Goal: Task Accomplishment & Management: Complete application form

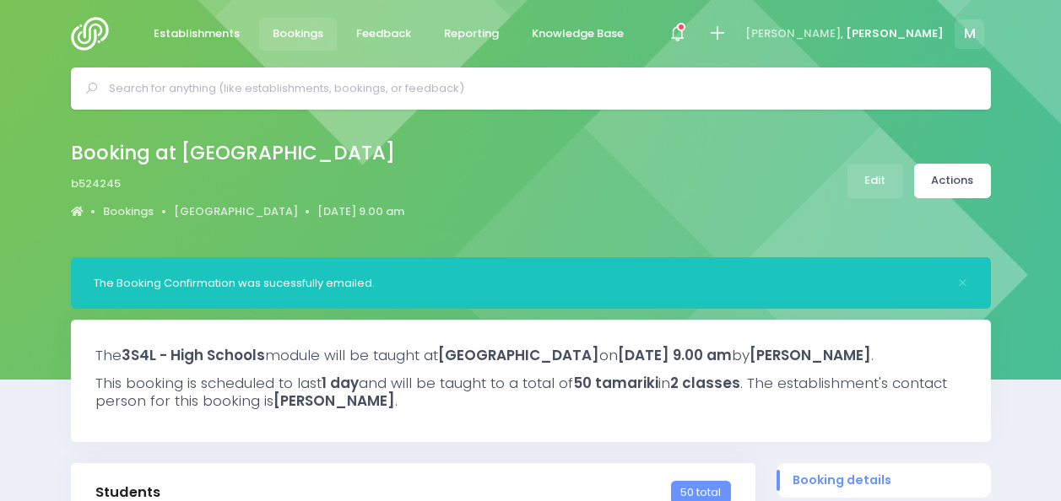
select select "5"
click at [225, 78] on input "text" at bounding box center [538, 88] width 858 height 25
drag, startPoint x: 91, startPoint y: 20, endPoint x: 363, endPoint y: 98, distance: 282.7
click at [363, 98] on input "text" at bounding box center [538, 88] width 858 height 25
click at [84, 16] on div at bounding box center [95, 34] width 48 height 68
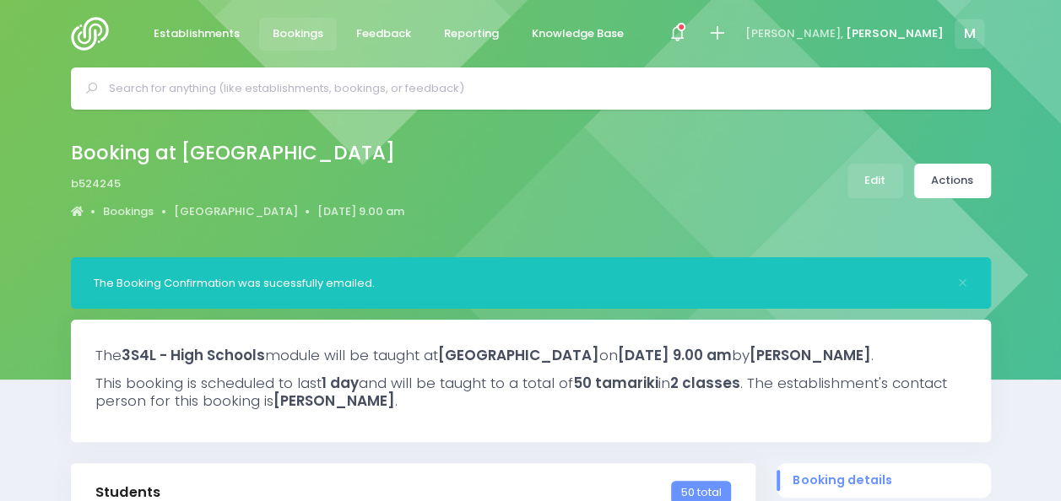
click at [93, 34] on img at bounding box center [95, 34] width 48 height 34
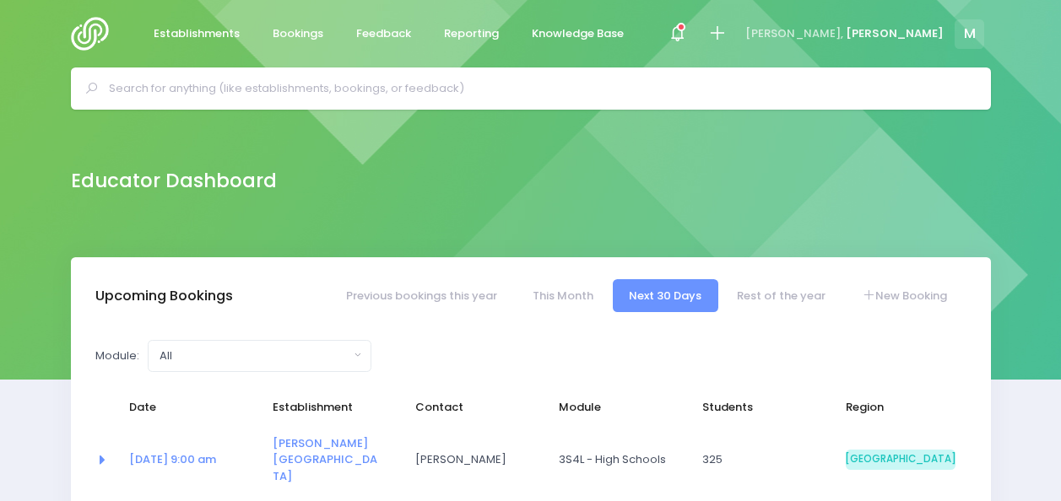
select select "5"
click at [330, 89] on input "text" at bounding box center [538, 88] width 858 height 25
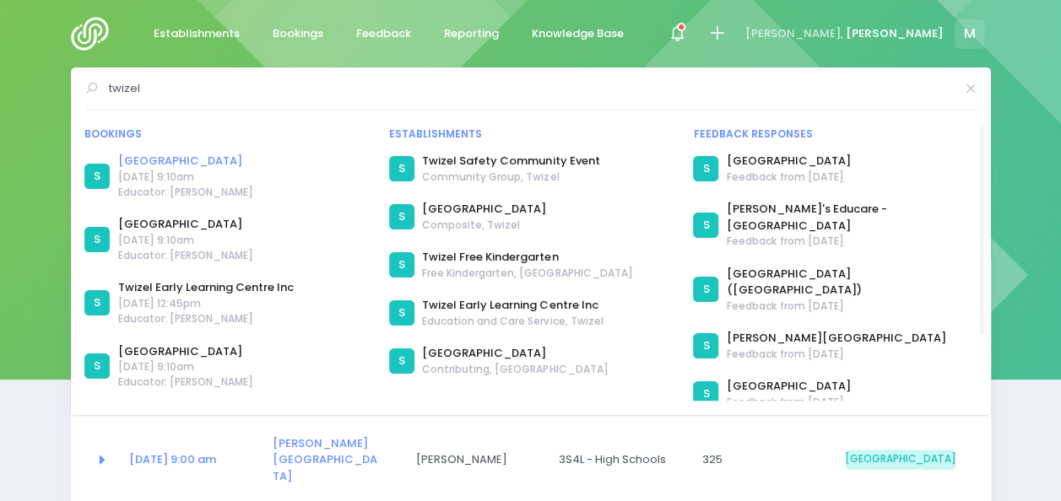
type input "twizel"
click at [157, 156] on link "[GEOGRAPHIC_DATA]" at bounding box center [185, 161] width 135 height 17
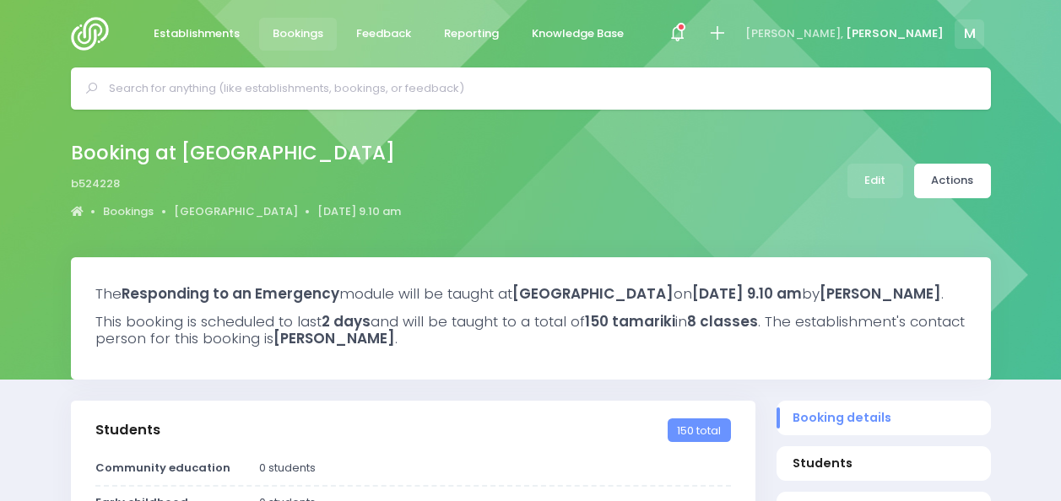
select select "5"
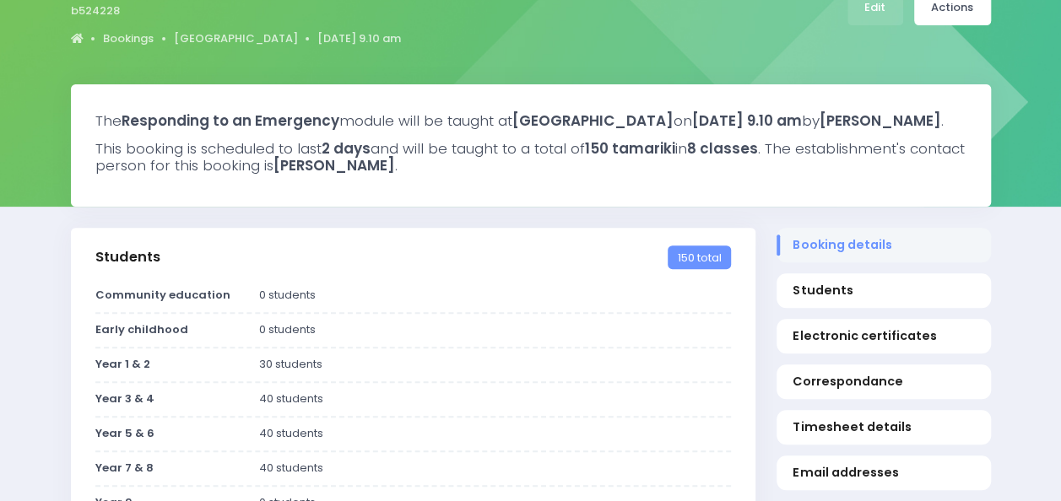
scroll to position [166, 0]
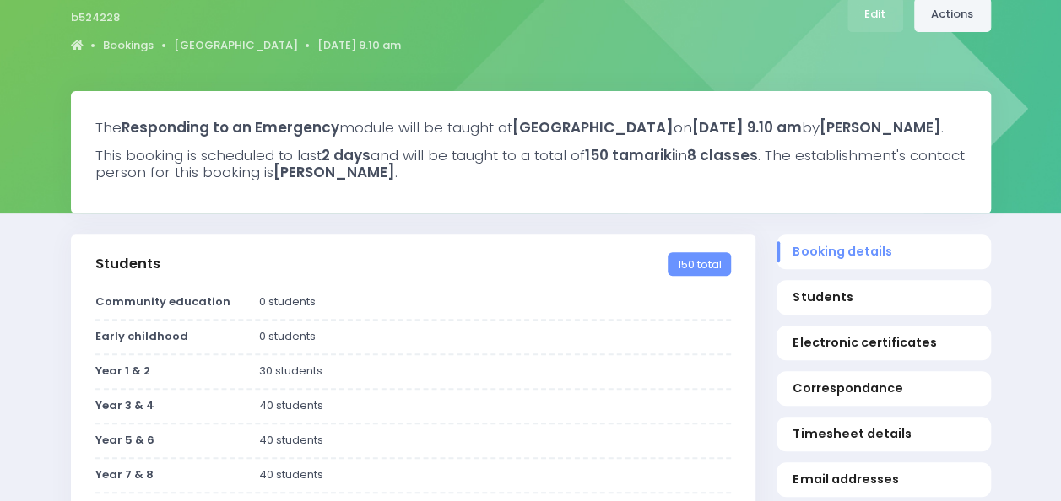
click at [978, 17] on link "Actions" at bounding box center [952, 14] width 77 height 35
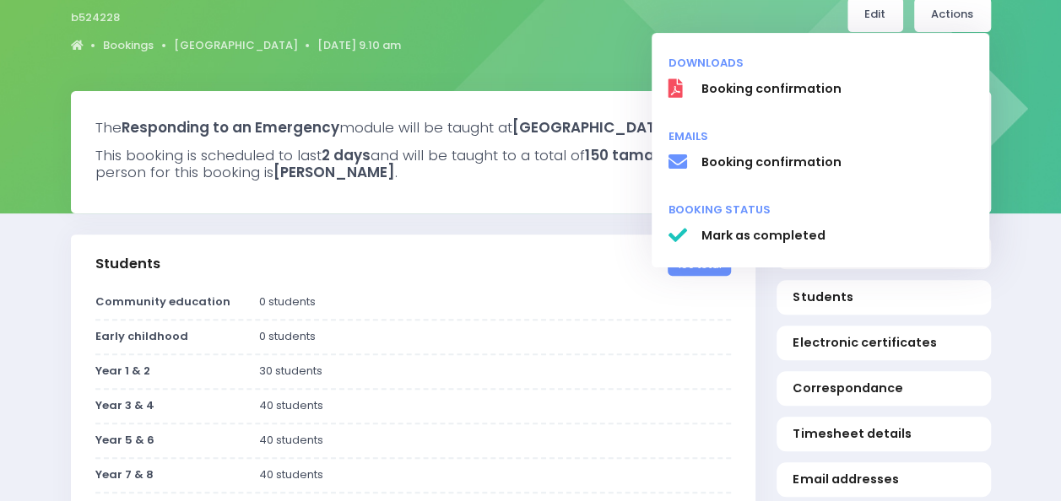
click at [888, 17] on link "Edit" at bounding box center [875, 14] width 56 height 35
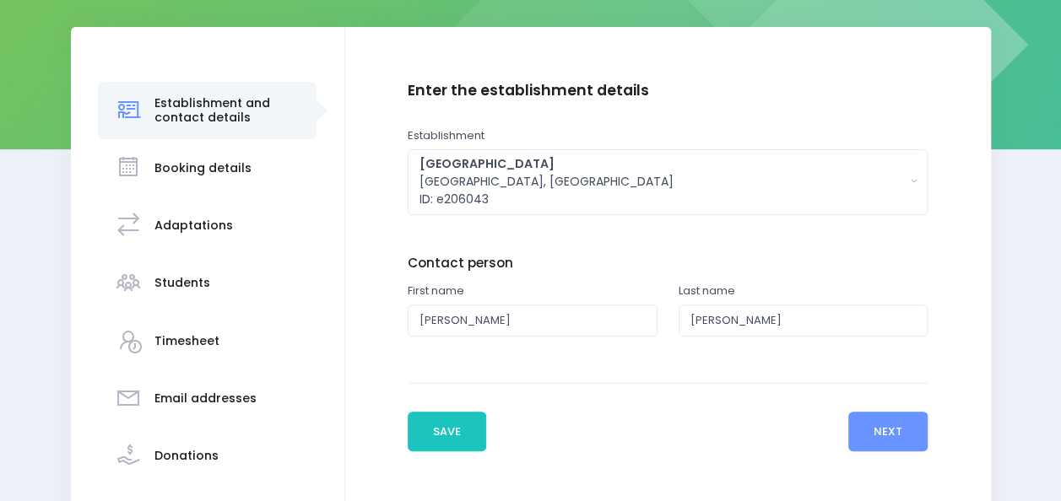
scroll to position [231, 0]
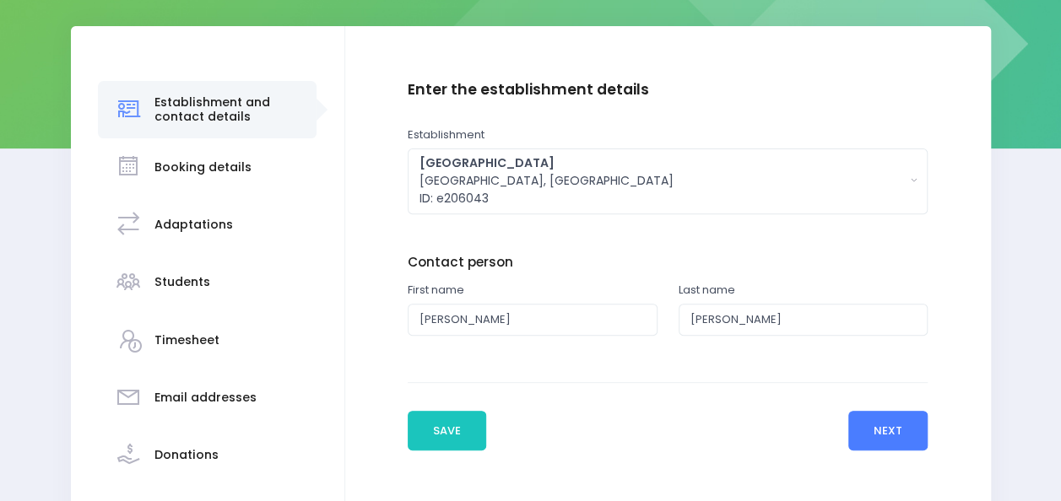
click at [875, 420] on button "Next" at bounding box center [888, 431] width 80 height 41
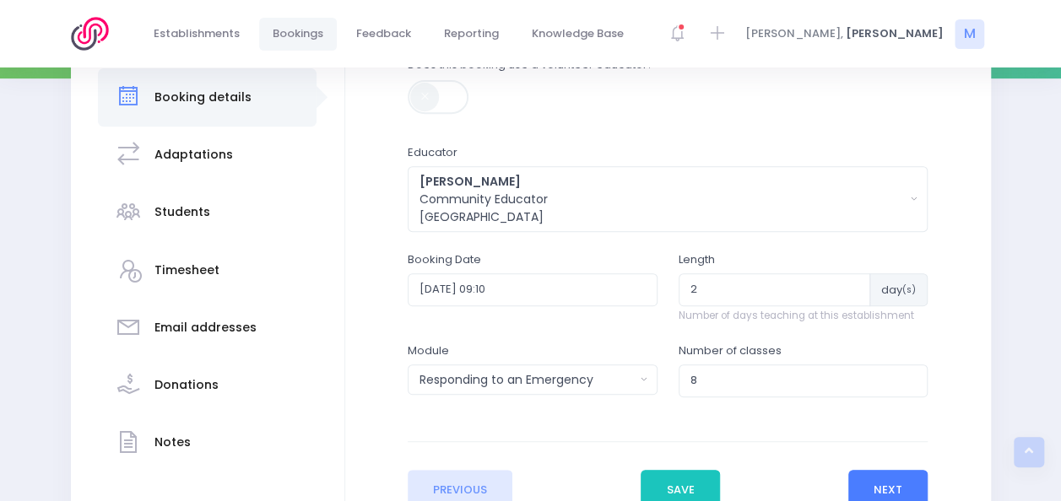
scroll to position [304, 0]
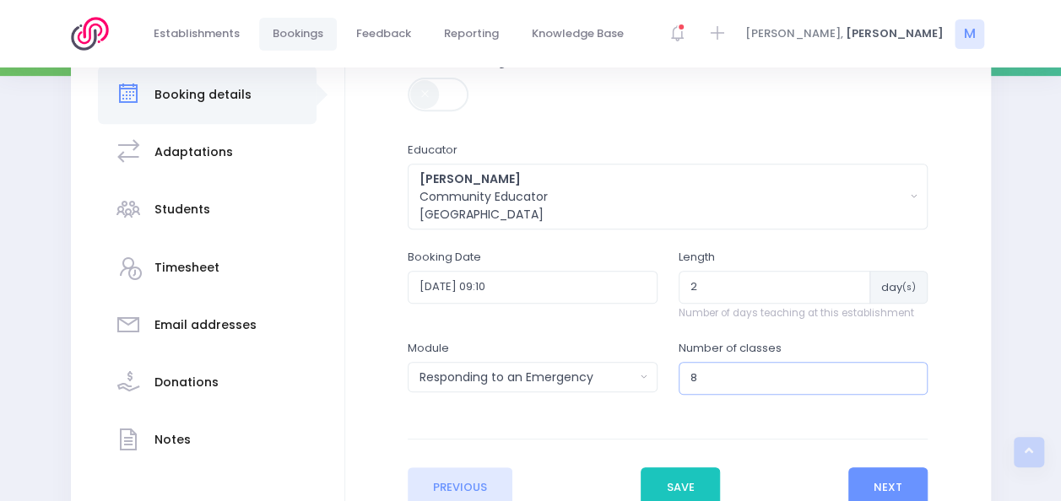
click at [716, 380] on input "8" at bounding box center [804, 378] width 250 height 32
type input "6"
click at [879, 483] on button "Next" at bounding box center [888, 488] width 80 height 41
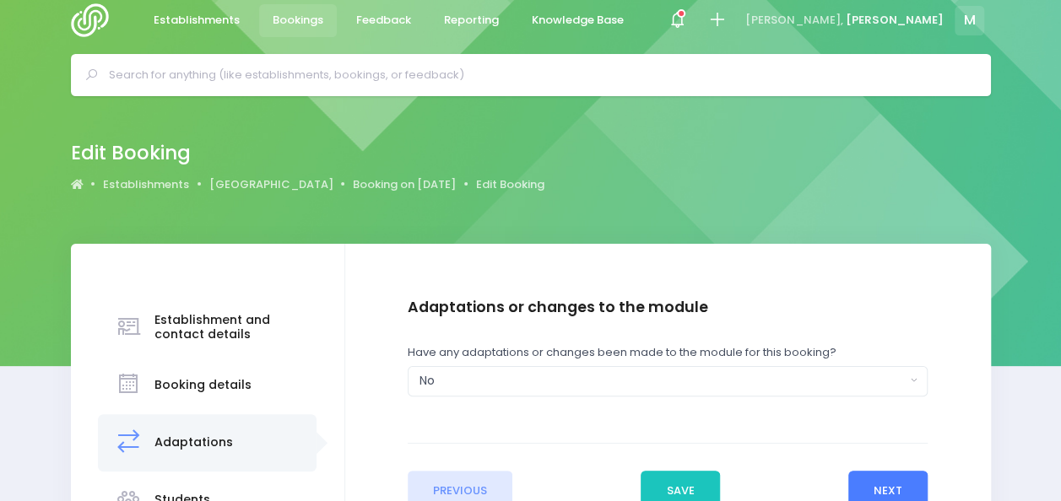
scroll to position [0, 0]
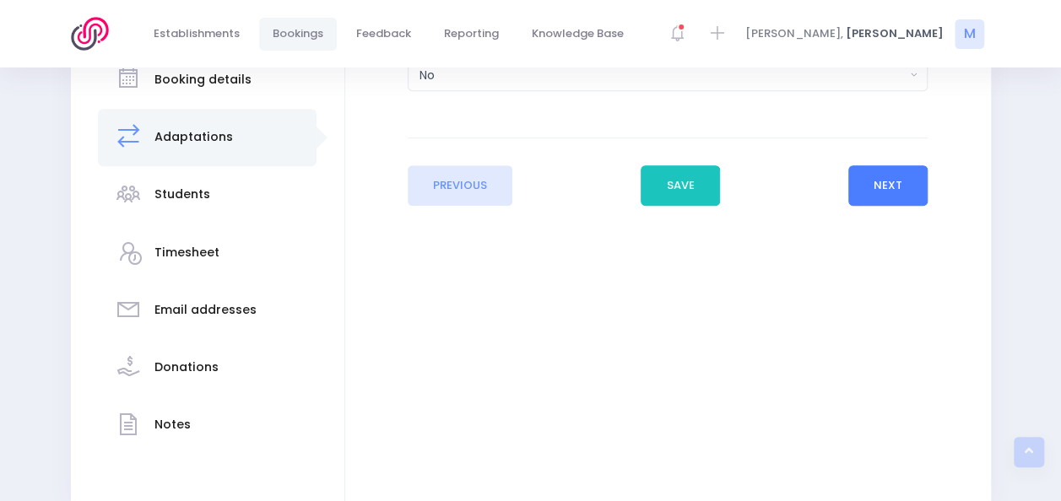
click at [890, 190] on button "Next" at bounding box center [888, 185] width 80 height 41
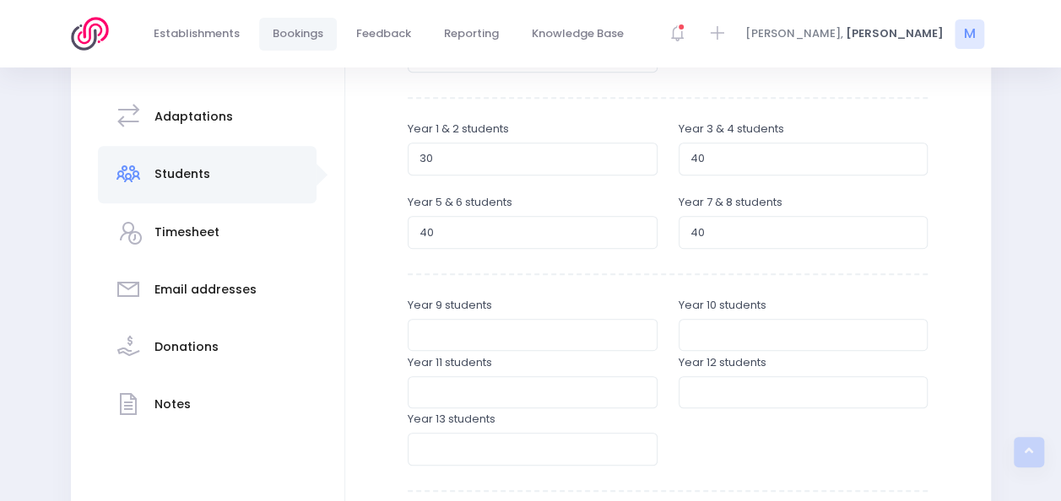
scroll to position [341, 0]
click at [755, 236] on input "40" at bounding box center [804, 230] width 250 height 32
type input "4"
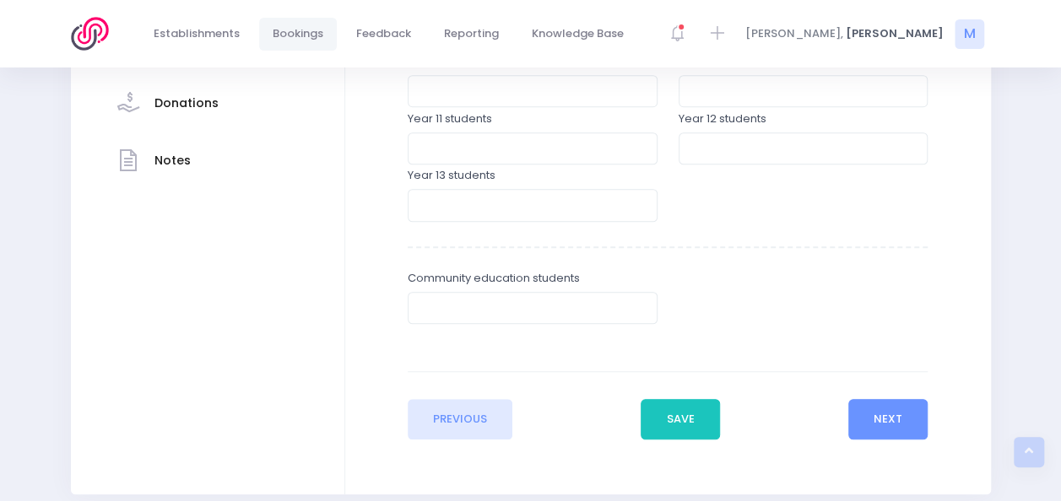
scroll to position [578, 0]
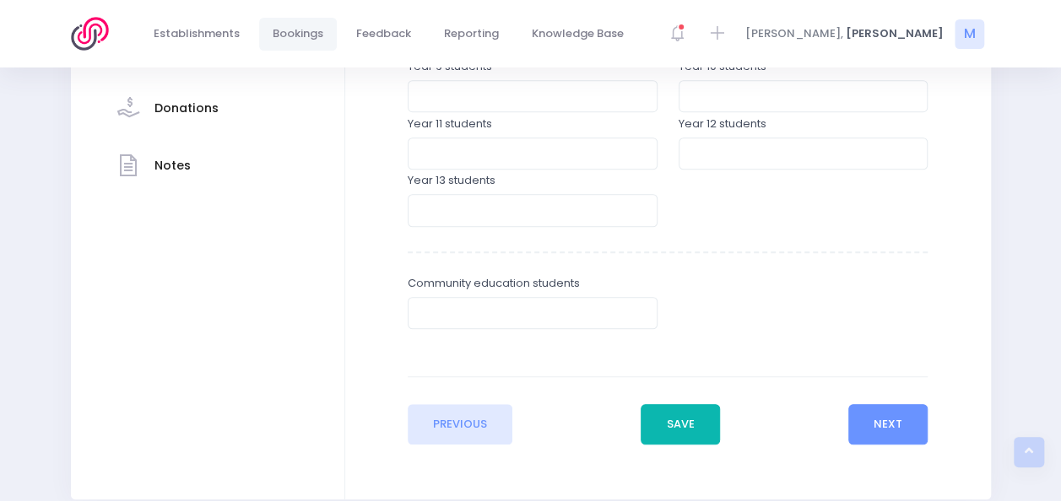
click at [692, 428] on button "Save" at bounding box center [680, 424] width 79 height 41
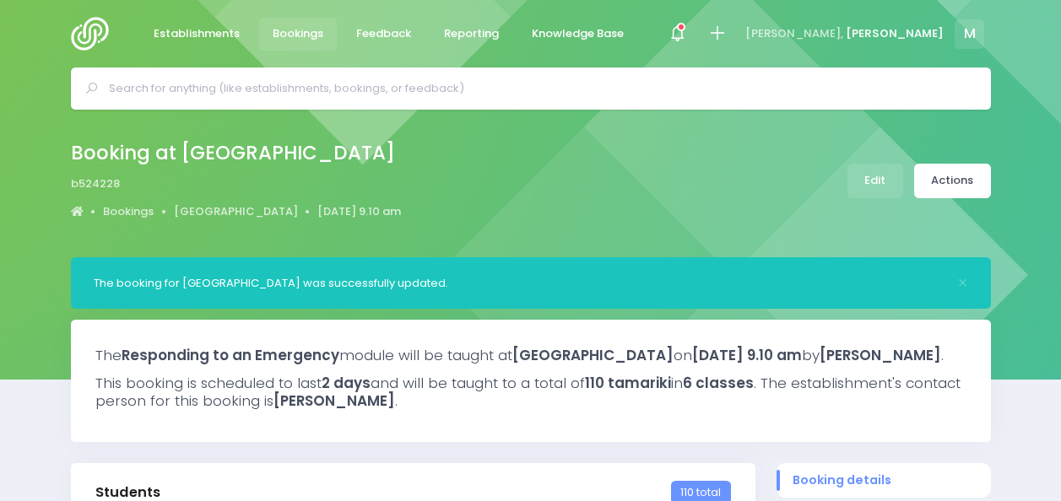
select select "5"
click at [890, 179] on link "Edit" at bounding box center [875, 181] width 56 height 35
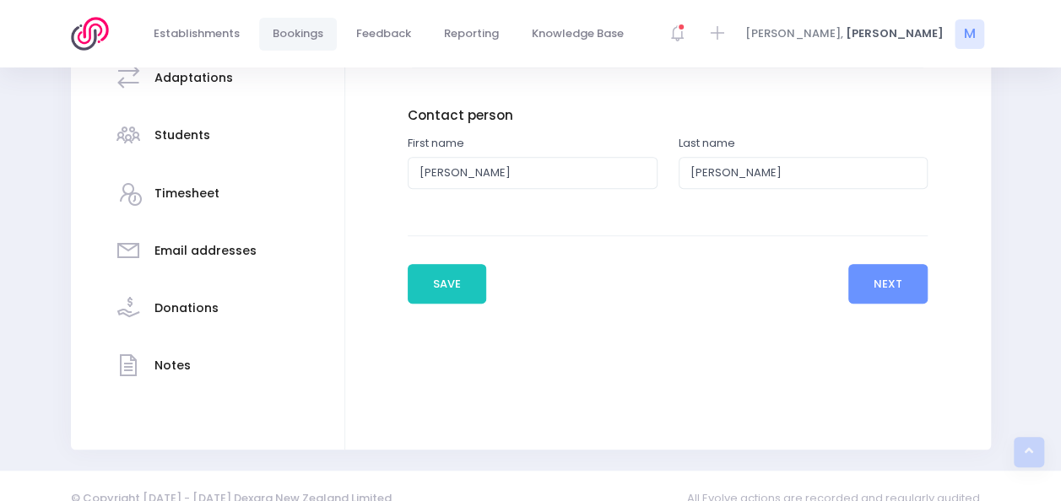
scroll to position [403, 0]
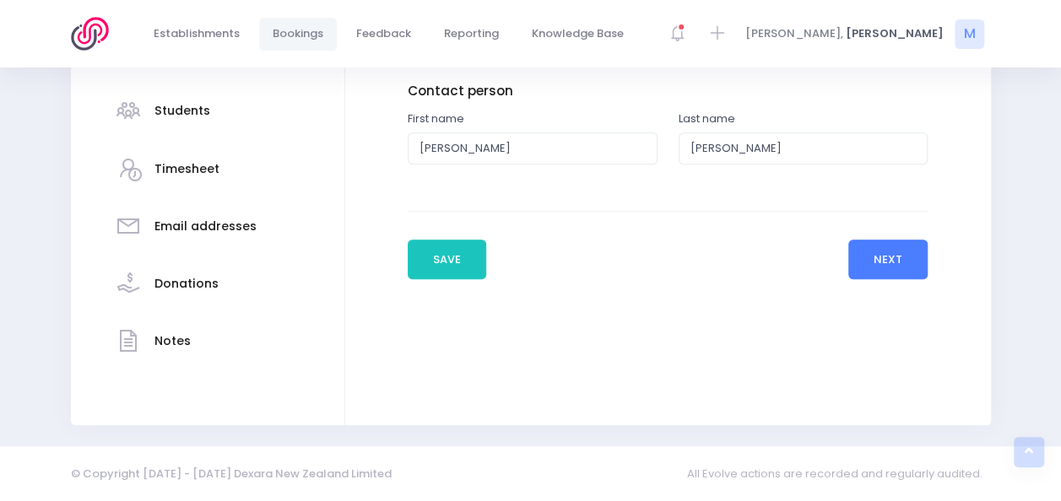
click at [905, 268] on button "Next" at bounding box center [888, 260] width 80 height 41
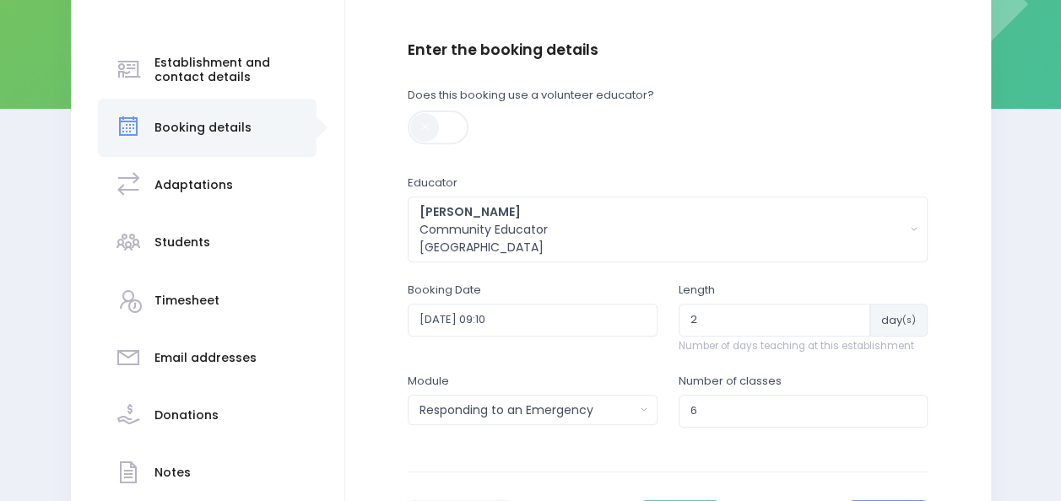
scroll to position [383, 0]
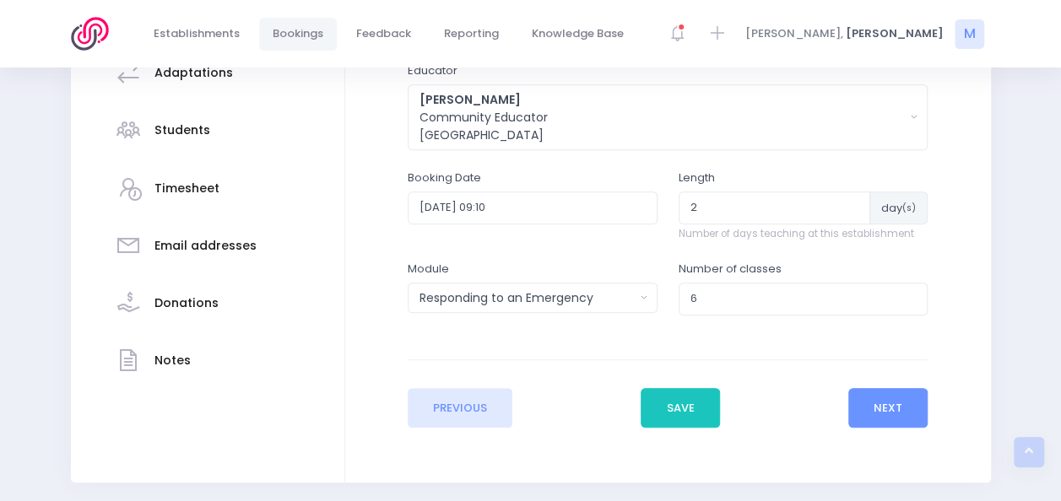
click at [198, 181] on h3 "Timesheet" at bounding box center [186, 188] width 65 height 14
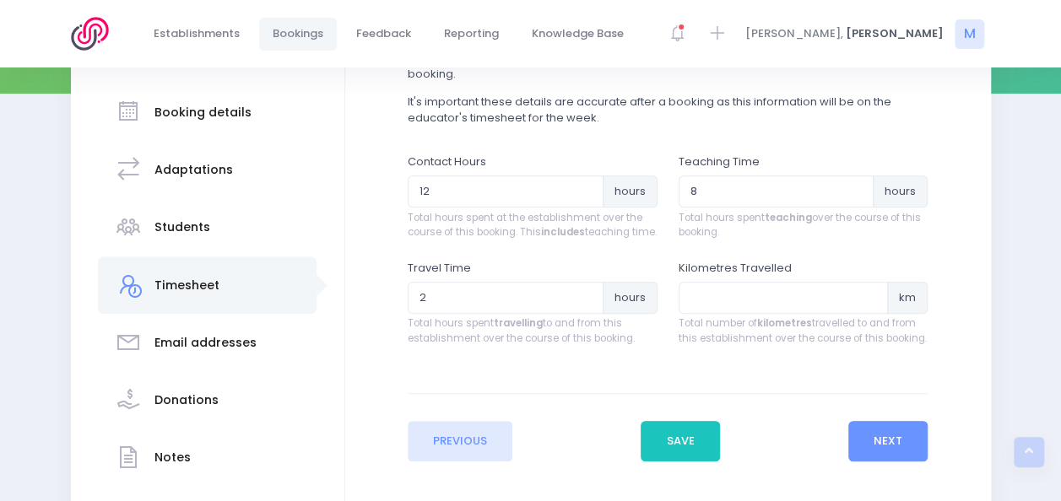
scroll to position [287, 0]
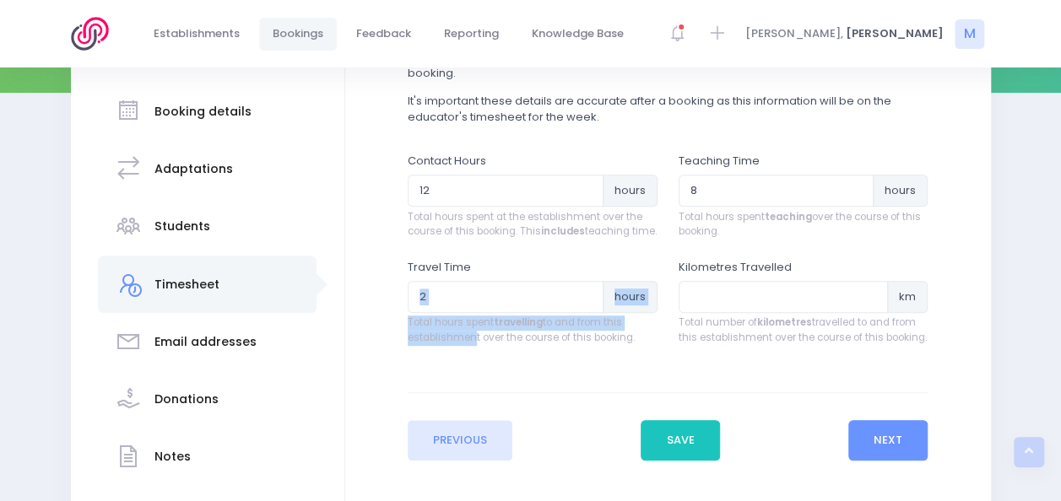
drag, startPoint x: 473, startPoint y: 353, endPoint x: 474, endPoint y: 316, distance: 37.2
click at [474, 316] on div "Travel Time 2 hours Total hours spent travelling to and from this establishment…" at bounding box center [533, 302] width 250 height 87
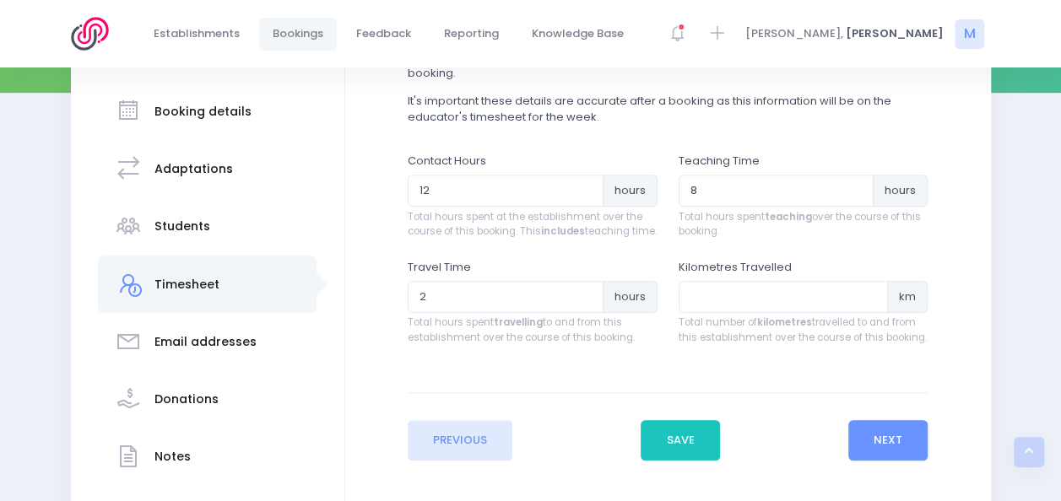
click at [555, 258] on div "Contact Hours 12 hours Total hours spent at the establishment over the course o…" at bounding box center [532, 206] width 271 height 106
click at [712, 197] on input "8" at bounding box center [777, 191] width 196 height 32
type input "7"
type input "6"
type input "5.5"
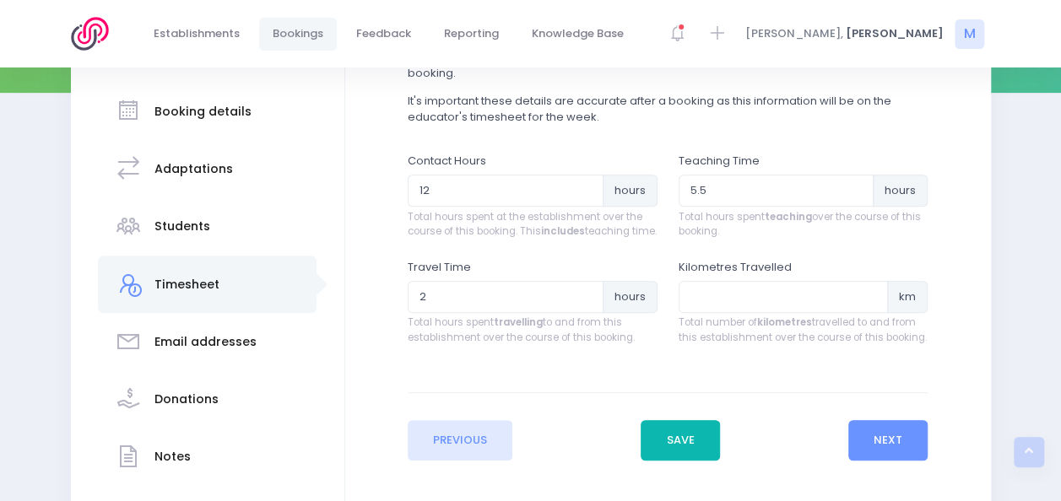
click at [697, 446] on button "Save" at bounding box center [680, 440] width 79 height 41
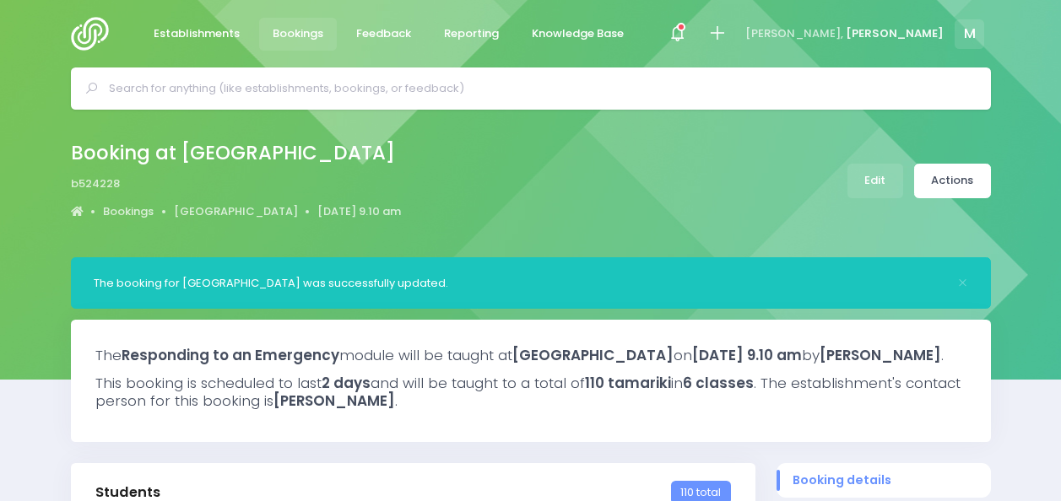
select select "5"
click at [727, 29] on icon at bounding box center [716, 33] width 19 height 19
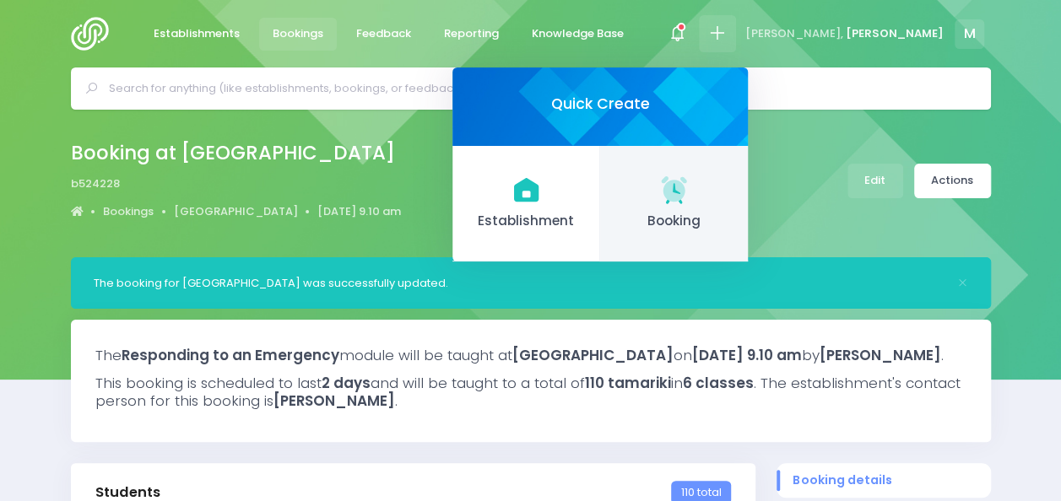
click at [686, 199] on icon at bounding box center [673, 188] width 25 height 25
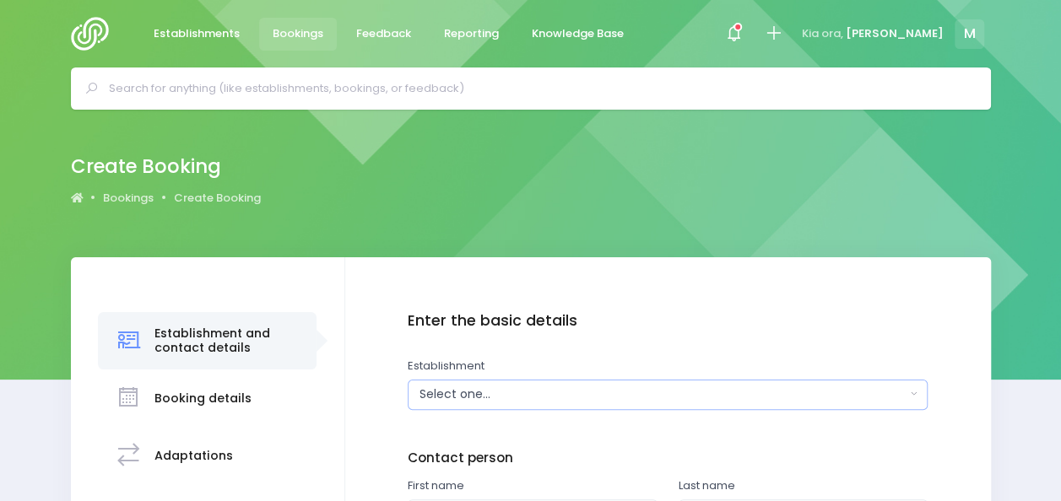
click at [470, 388] on div "Select one..." at bounding box center [663, 395] width 486 height 18
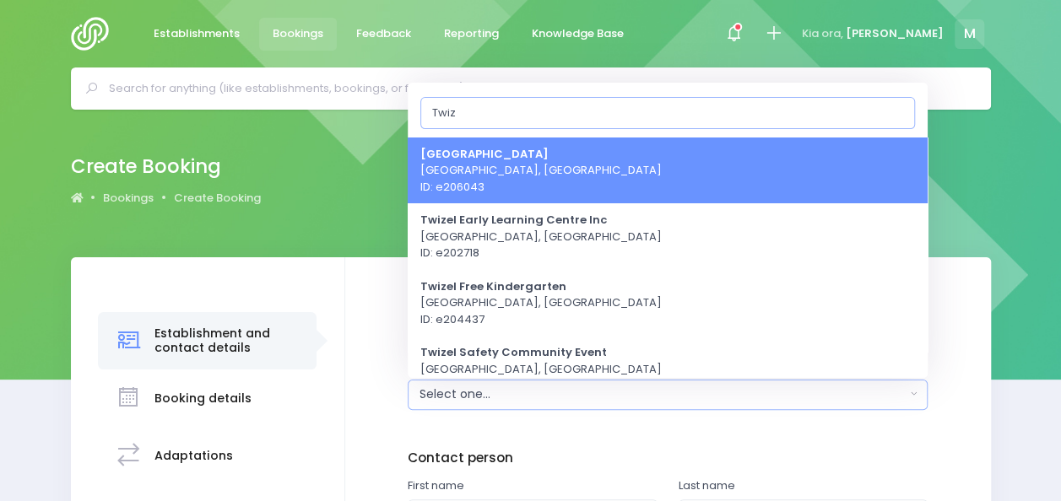
type input "Twiz"
click at [550, 175] on span "Twizel Area School Twizel, South Island Region ID: e206043" at bounding box center [540, 170] width 241 height 50
select select "206043"
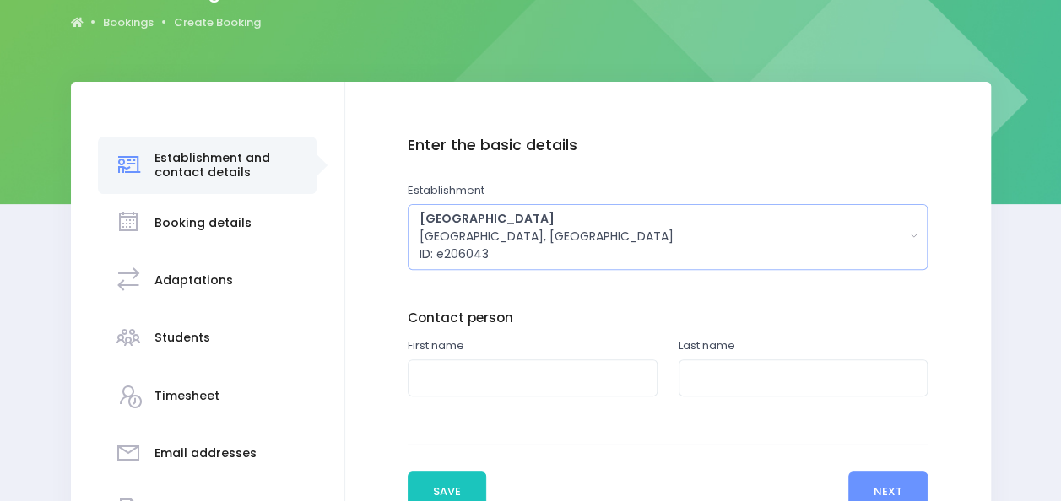
scroll to position [185, 0]
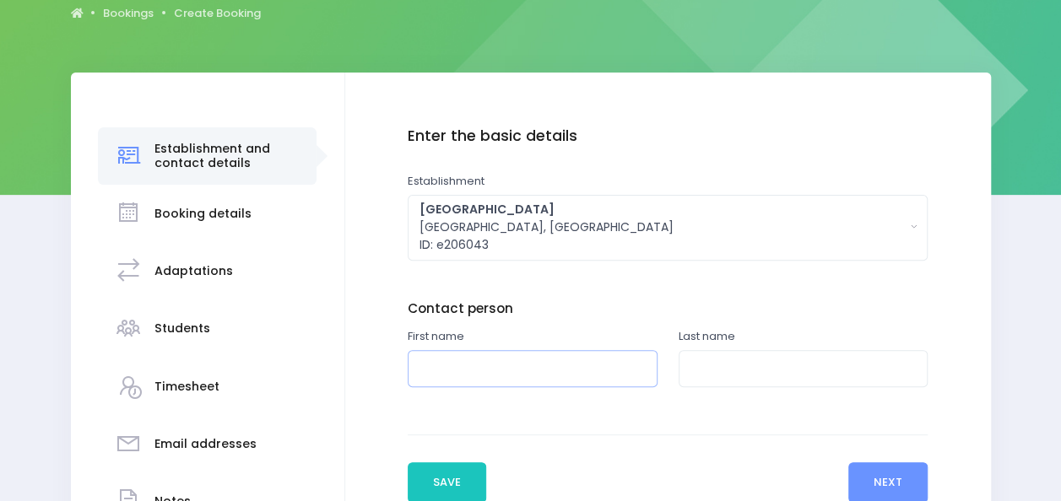
click at [483, 365] on input "text" at bounding box center [533, 369] width 250 height 38
type input "Melissa"
type input "Neill"
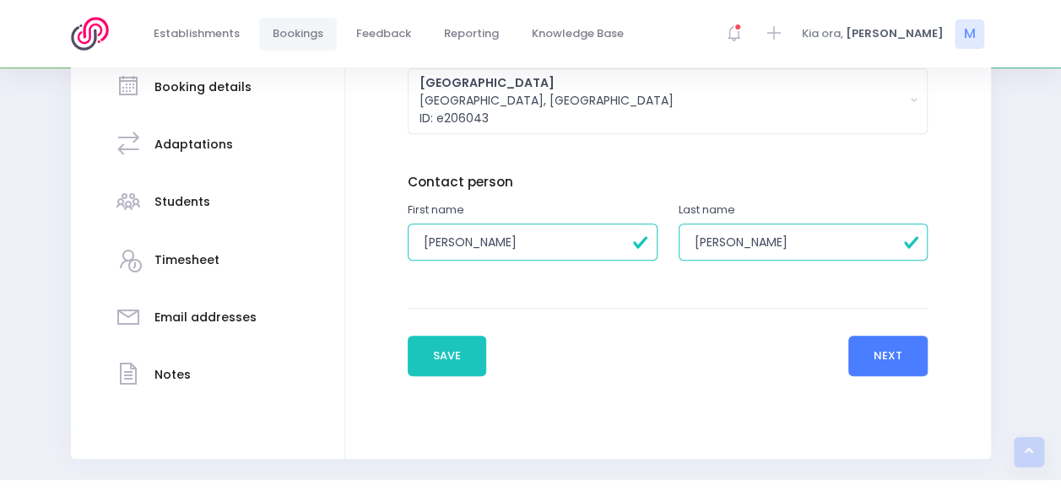
click at [882, 359] on button "Next" at bounding box center [888, 356] width 80 height 41
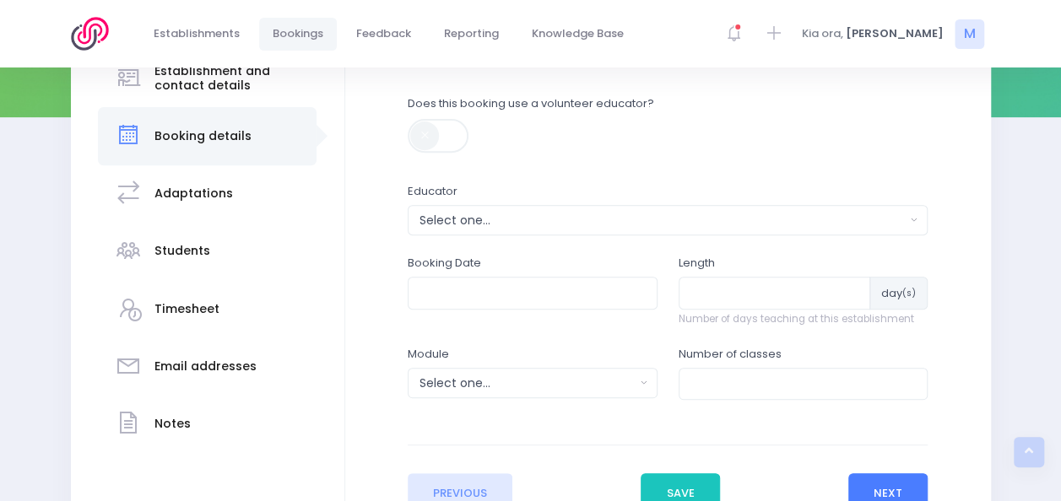
scroll to position [263, 0]
click at [560, 213] on div "Select one..." at bounding box center [663, 220] width 486 height 18
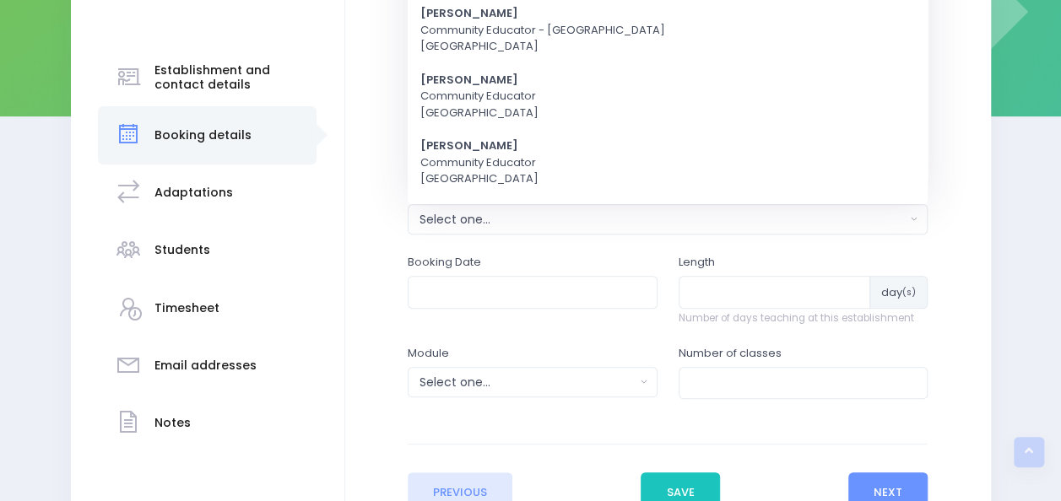
scroll to position [0, 0]
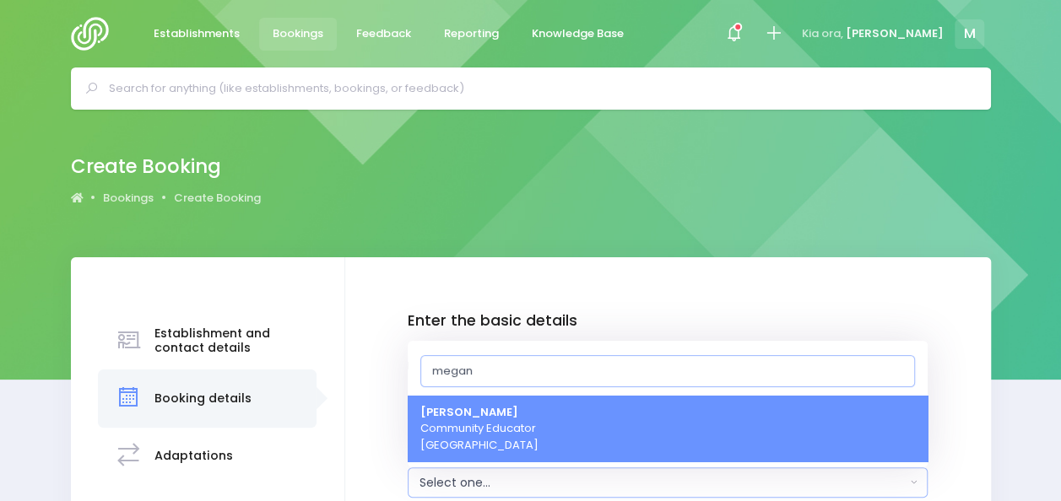
type input "megan"
click at [495, 424] on span "Megan Holden Community Educator South Island Region" at bounding box center [479, 429] width 118 height 50
select select "357484"
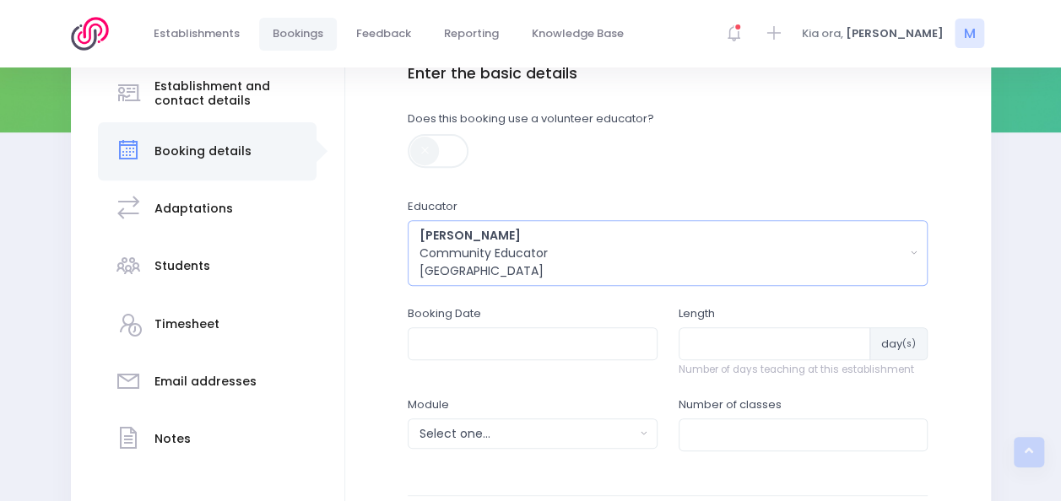
scroll to position [279, 0]
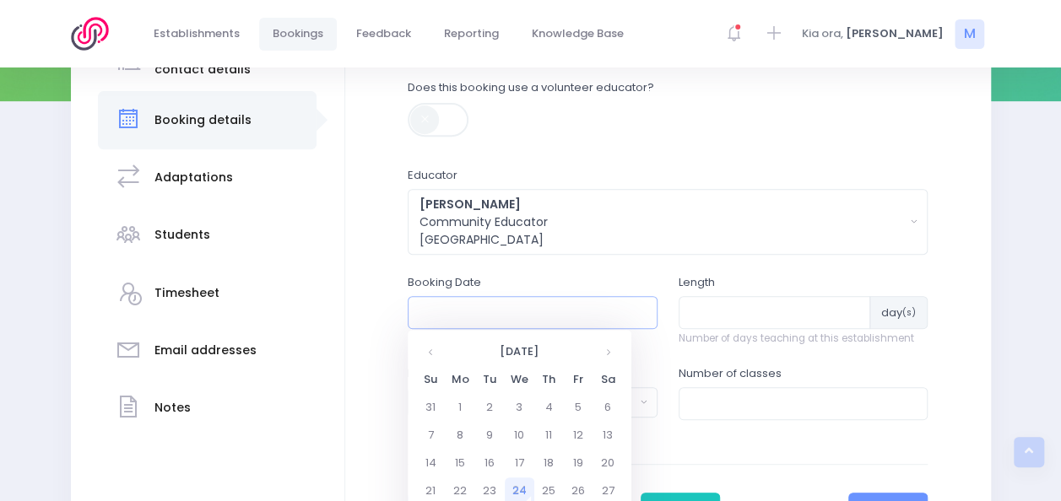
click at [497, 320] on input "text" at bounding box center [533, 312] width 250 height 32
click at [612, 351] on th at bounding box center [608, 352] width 30 height 28
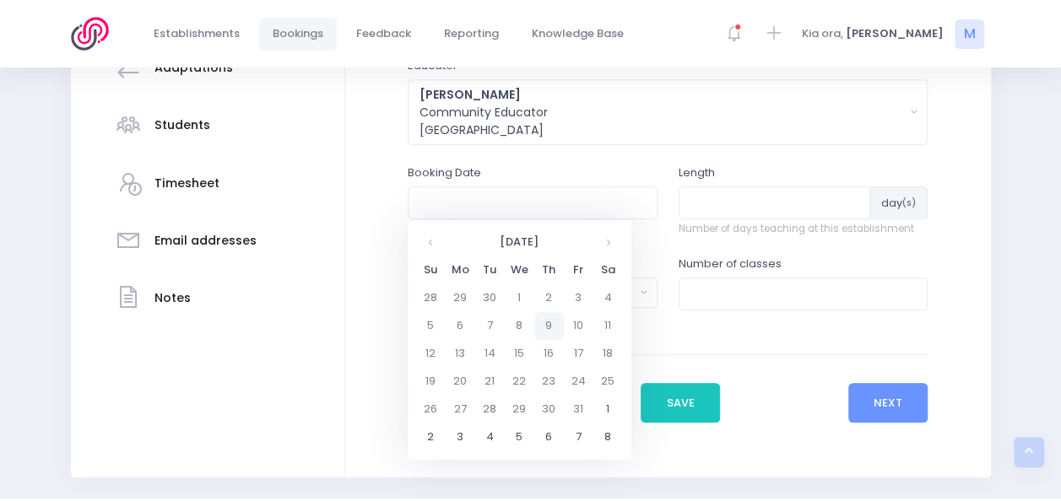
scroll to position [390, 0]
click at [528, 382] on td "22" at bounding box center [520, 380] width 30 height 28
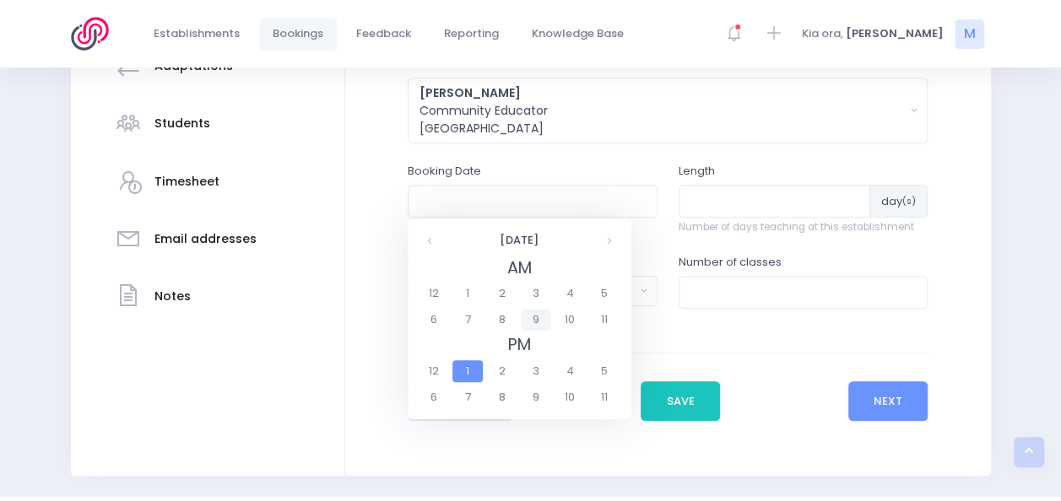
click at [531, 319] on span "9" at bounding box center [536, 320] width 30 height 22
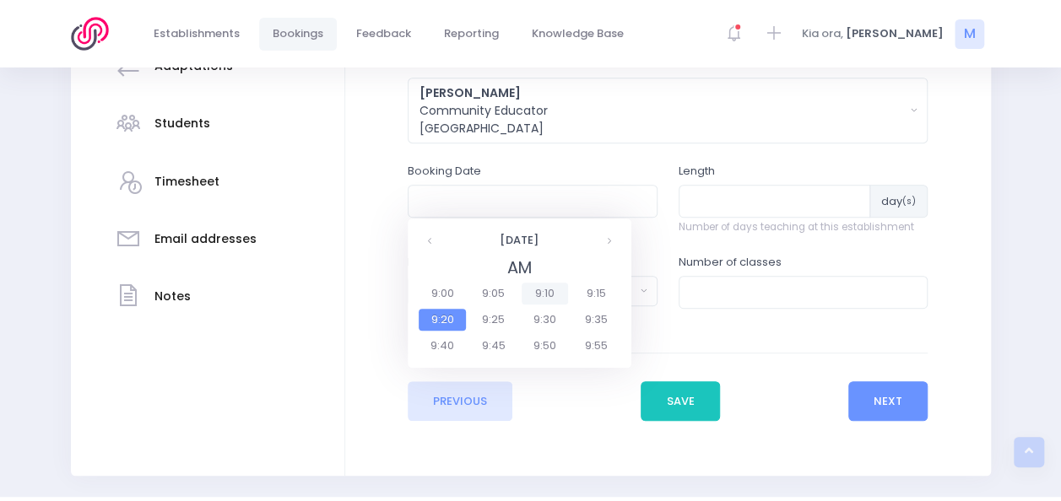
click at [545, 290] on span "9:10" at bounding box center [545, 294] width 47 height 22
type input "22/10/2025 09:10 AM"
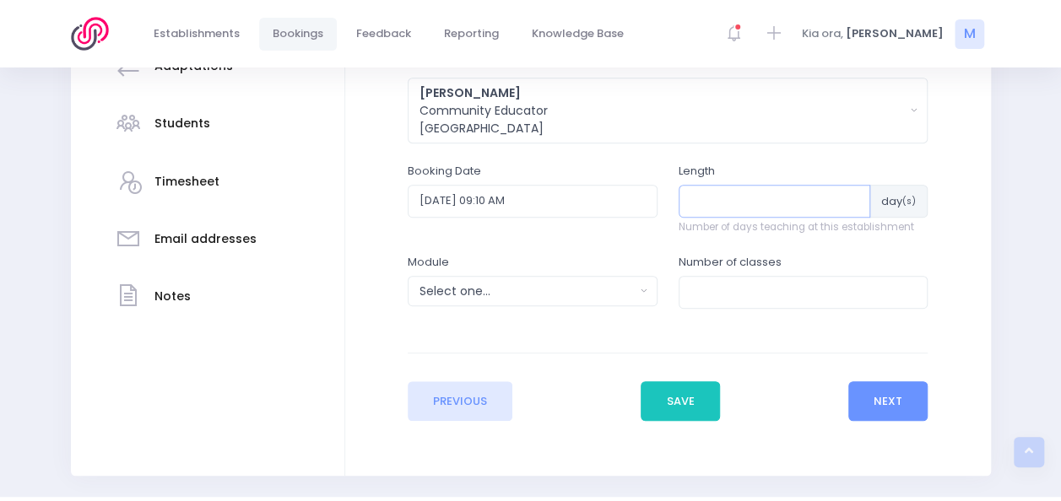
click at [701, 203] on input "number" at bounding box center [775, 201] width 192 height 32
type input "1"
click at [692, 290] on input "number" at bounding box center [804, 292] width 250 height 32
type input "2"
click at [582, 278] on button "Select one..." at bounding box center [533, 291] width 250 height 30
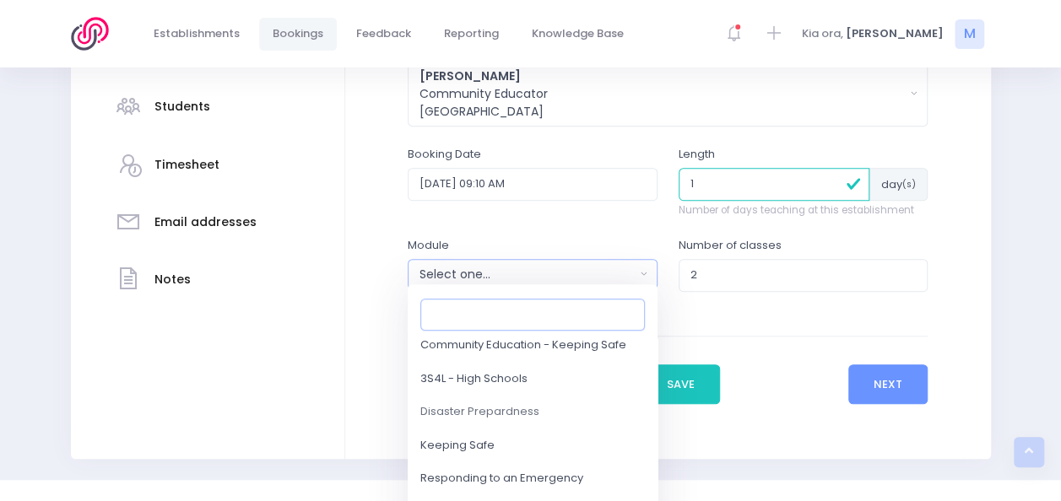
scroll to position [138, 0]
click at [524, 379] on span "3S4L - High Schools" at bounding box center [473, 378] width 107 height 17
select select "3S4L - High Schools"
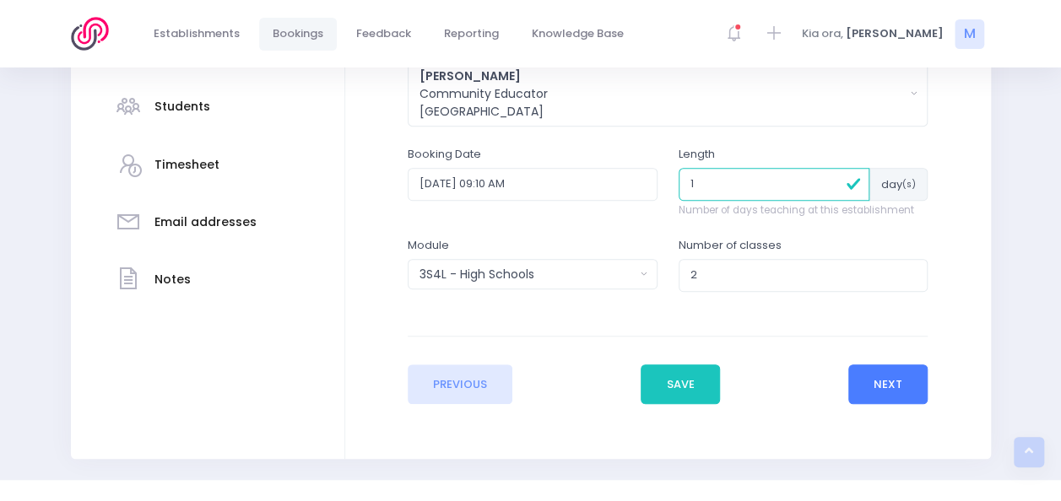
click at [895, 378] on button "Next" at bounding box center [888, 385] width 80 height 41
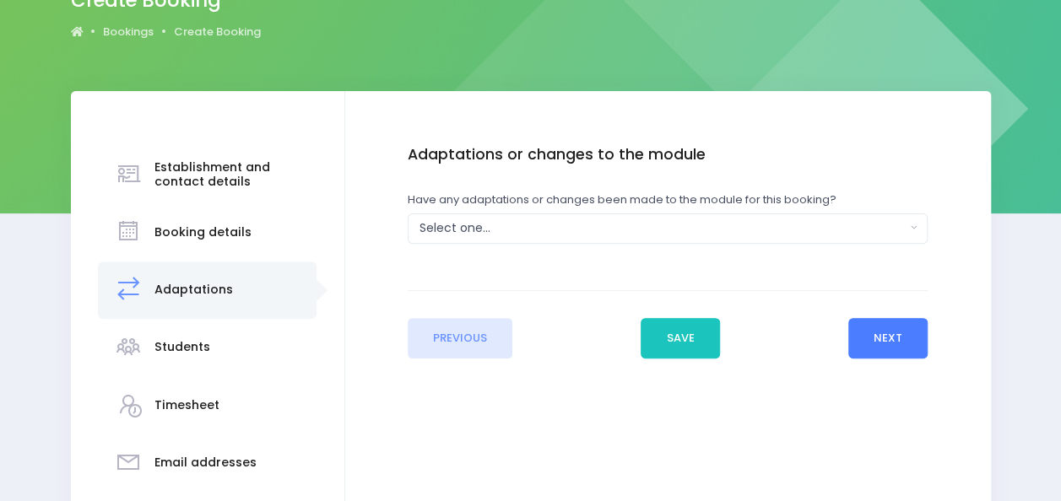
scroll to position [167, 0]
click at [798, 225] on div "Select one..." at bounding box center [663, 228] width 486 height 18
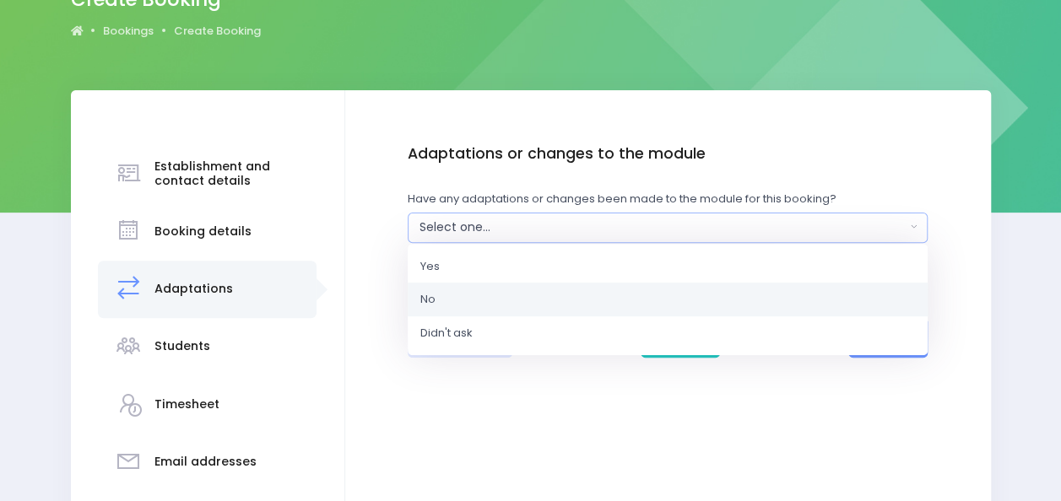
click at [493, 288] on link "No" at bounding box center [668, 300] width 520 height 34
select select "No"
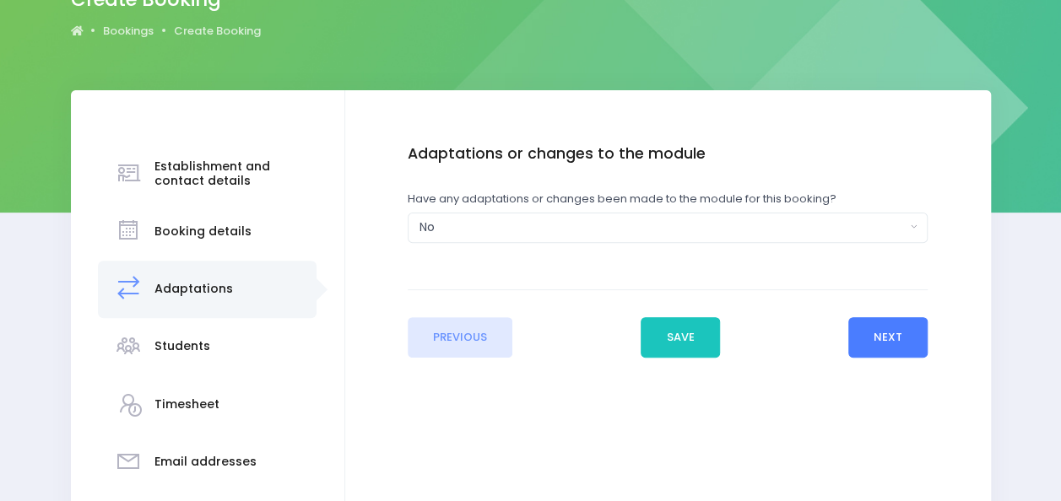
click at [916, 326] on button "Next" at bounding box center [888, 337] width 80 height 41
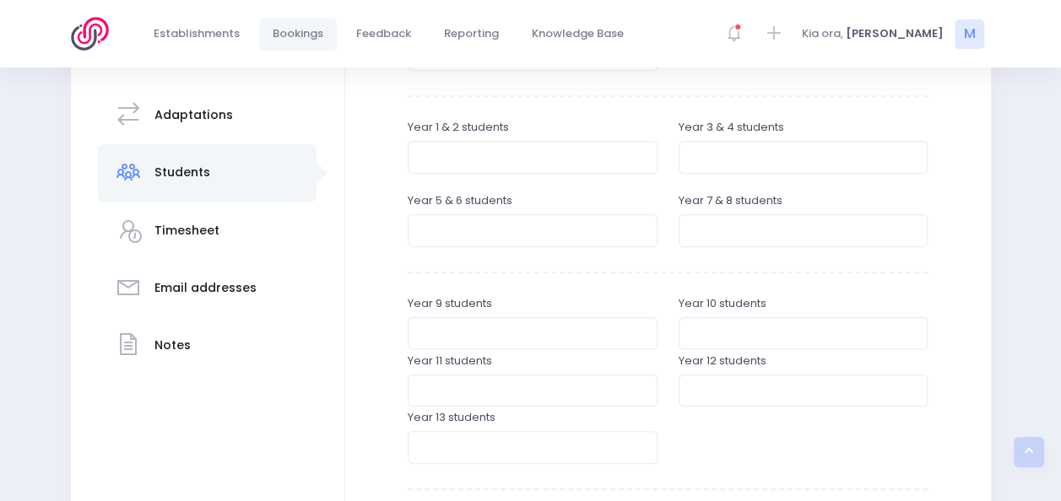
scroll to position [343, 0]
click at [708, 240] on input "number" at bounding box center [804, 229] width 250 height 32
type input "40"
type input "30"
type input "40"
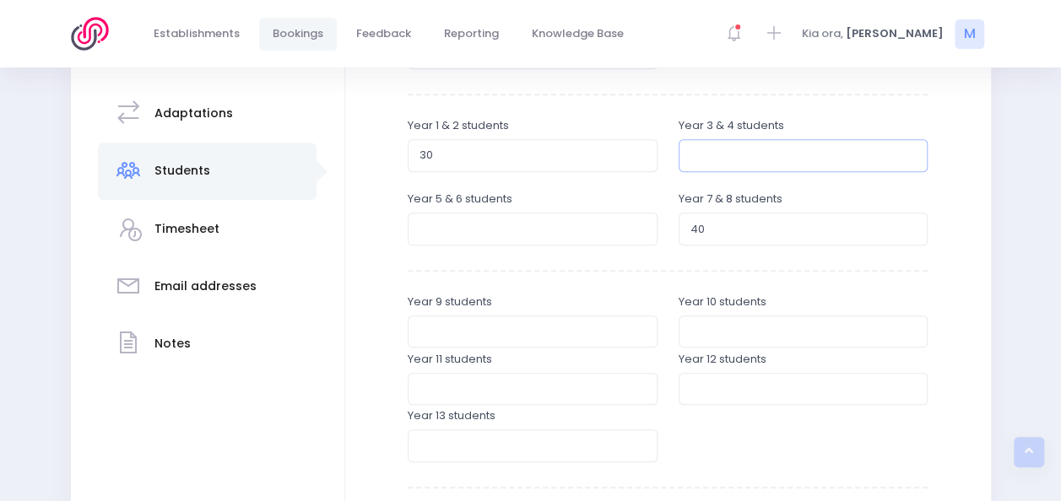
type input "40"
type input "14"
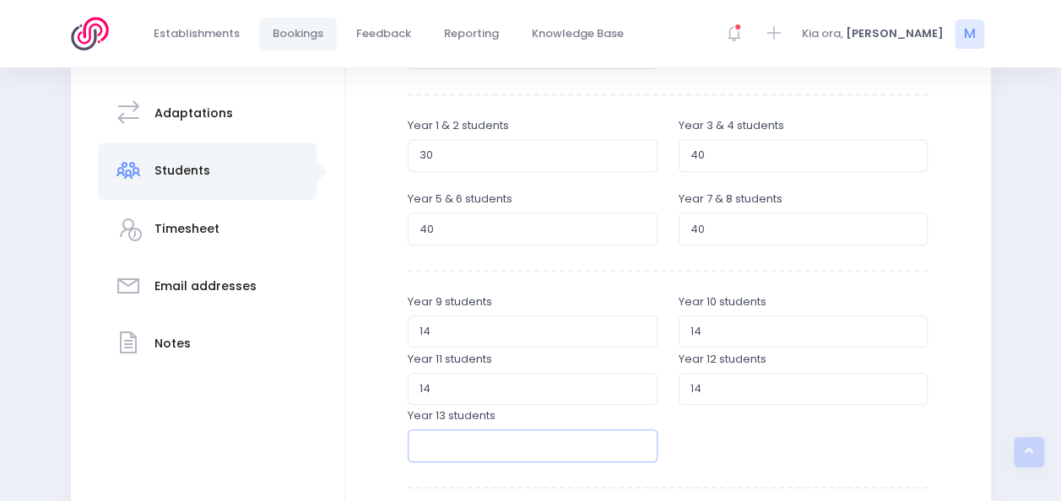
type input "14"
click at [525, 147] on input "30" at bounding box center [533, 155] width 250 height 32
type input "3"
click at [721, 155] on input "40" at bounding box center [804, 155] width 250 height 32
type input "4"
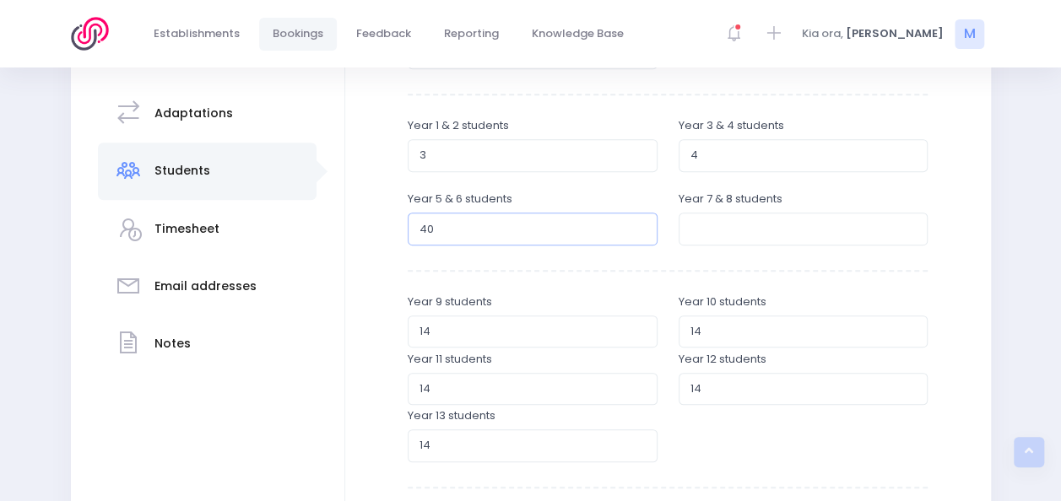
click at [516, 239] on input "40" at bounding box center [533, 229] width 250 height 32
type input "4"
click at [429, 333] on input "14" at bounding box center [533, 332] width 250 height 32
type input "1"
click at [439, 387] on input "14" at bounding box center [533, 389] width 250 height 32
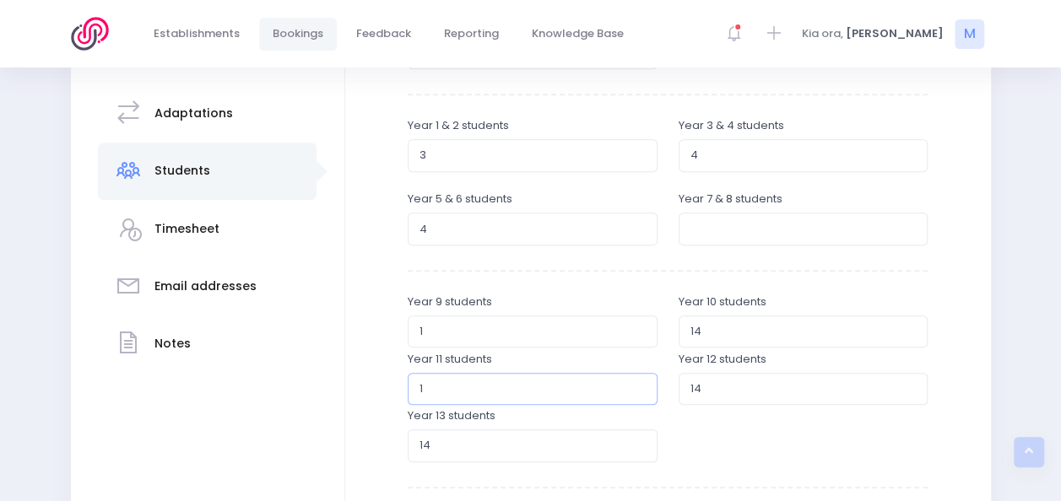
type input "1"
drag, startPoint x: 455, startPoint y: 447, endPoint x: 398, endPoint y: 429, distance: 60.1
click at [398, 429] on div "Year 13 students 14" at bounding box center [532, 436] width 271 height 57
drag, startPoint x: 486, startPoint y: 390, endPoint x: 333, endPoint y: 380, distance: 154.0
click at [333, 380] on div "Establishment and contact details Booking details Adaptations" at bounding box center [531, 325] width 920 height 820
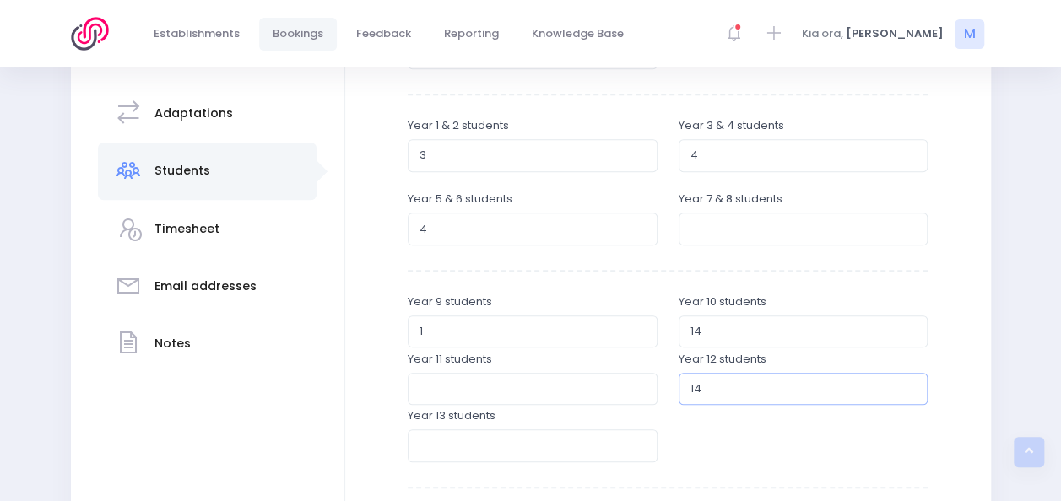
drag, startPoint x: 719, startPoint y: 389, endPoint x: 665, endPoint y: 385, distance: 54.2
click at [665, 385] on div "Year 11 students Year 12 students 14" at bounding box center [667, 379] width 541 height 57
drag, startPoint x: 753, startPoint y: 325, endPoint x: 604, endPoint y: 313, distance: 149.0
click at [604, 313] on div "Year 9 students 1 Year 10 students 14" at bounding box center [667, 322] width 541 height 57
drag, startPoint x: 525, startPoint y: 326, endPoint x: 258, endPoint y: 338, distance: 267.0
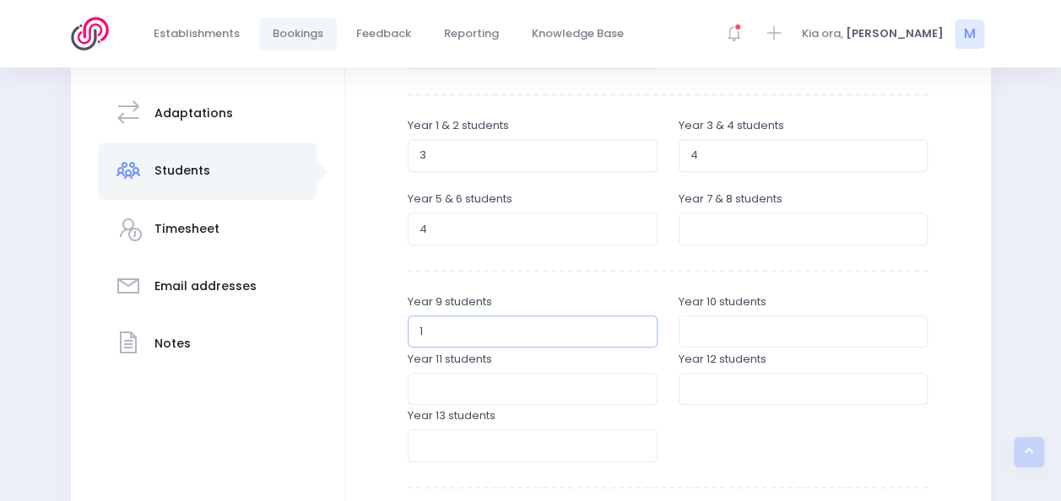
click at [258, 338] on div "Establishment and contact details Booking details Adaptations" at bounding box center [531, 325] width 920 height 820
drag, startPoint x: 477, startPoint y: 227, endPoint x: 278, endPoint y: 221, distance: 199.3
click at [278, 221] on div "Establishment and contact details Booking details Adaptations" at bounding box center [531, 325] width 920 height 820
drag, startPoint x: 474, startPoint y: 154, endPoint x: 341, endPoint y: 143, distance: 133.8
click at [341, 143] on div "Establishment and contact details Booking details Adaptations" at bounding box center [531, 325] width 920 height 820
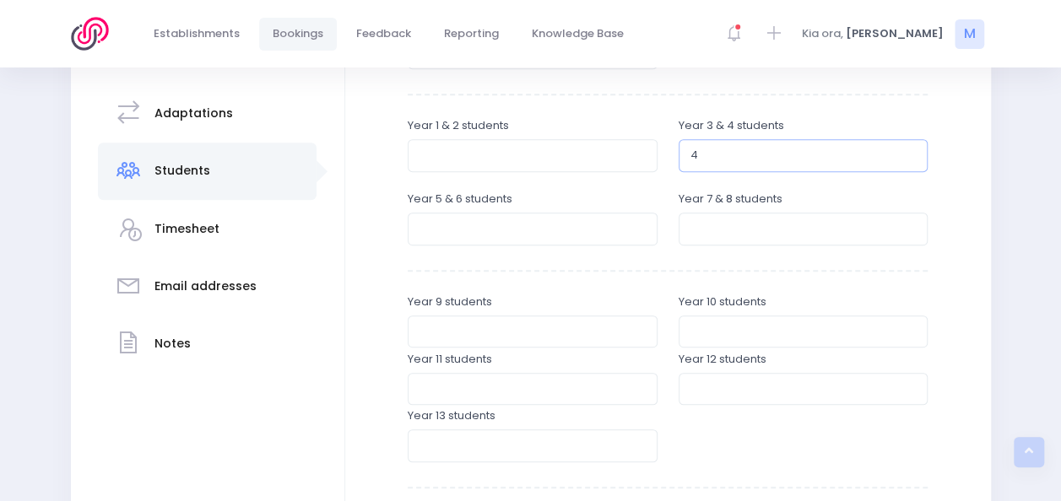
drag, startPoint x: 716, startPoint y: 160, endPoint x: 609, endPoint y: 143, distance: 108.4
click at [609, 143] on div "Year 1 & 2 students Year 3 & 4 students 4" at bounding box center [667, 153] width 541 height 73
click at [707, 231] on input "number" at bounding box center [804, 229] width 250 height 32
type input "40"
click at [695, 260] on div "Enter the student breakdowns Pre-school students Year 1 & 2 students Year 3 & 4…" at bounding box center [668, 284] width 520 height 628
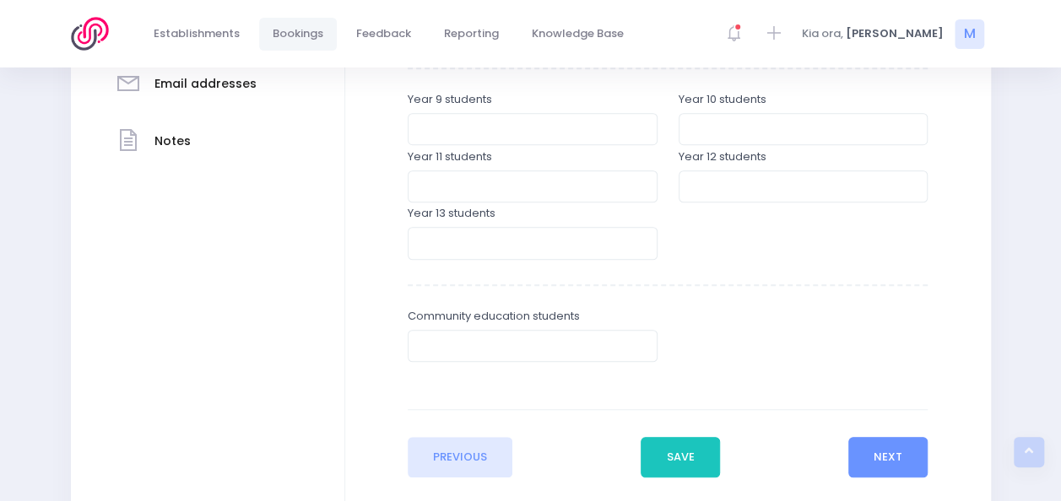
scroll to position [591, 0]
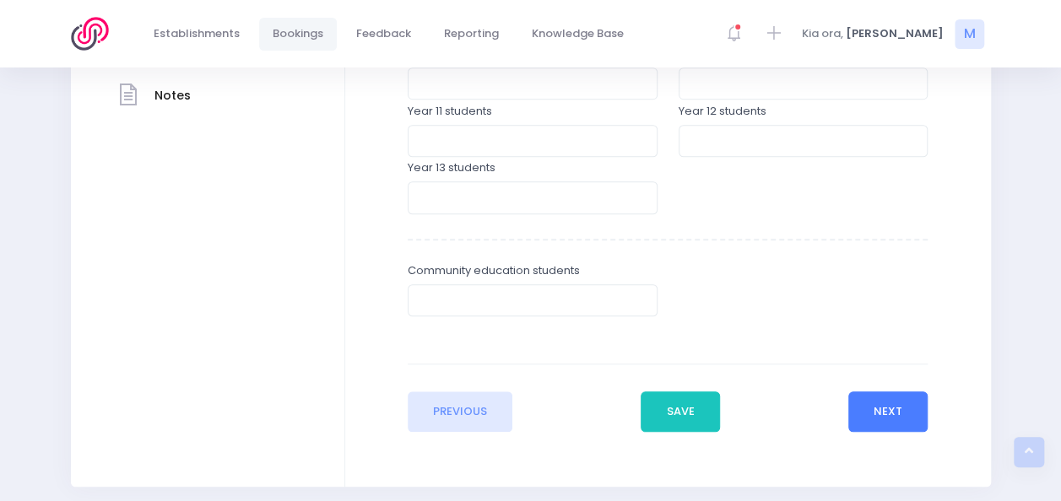
click at [871, 412] on button "Next" at bounding box center [888, 412] width 80 height 41
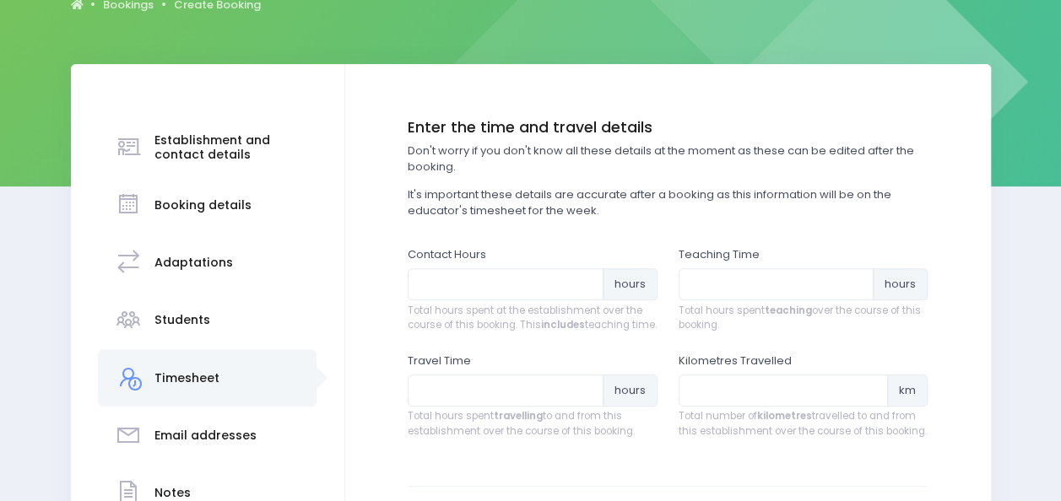
scroll to position [195, 0]
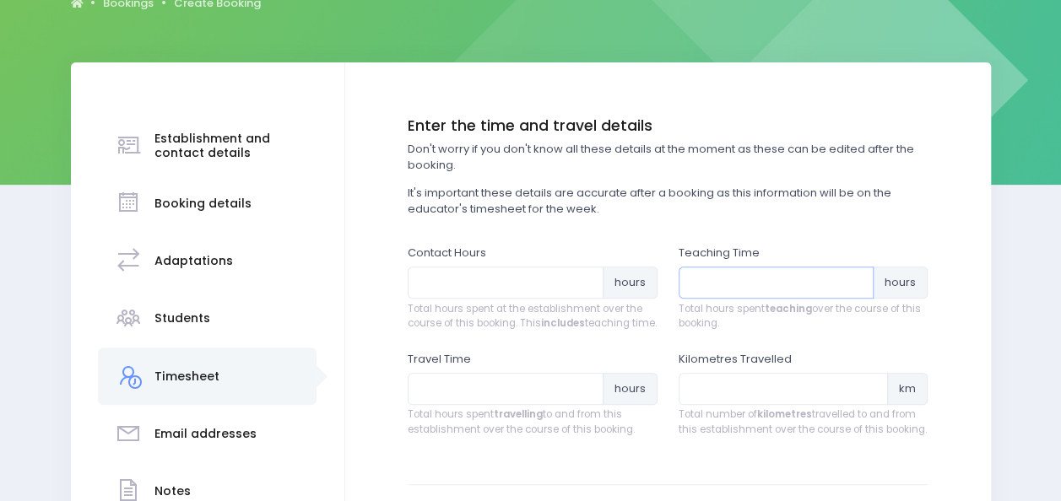
click at [712, 282] on input "number" at bounding box center [777, 283] width 196 height 32
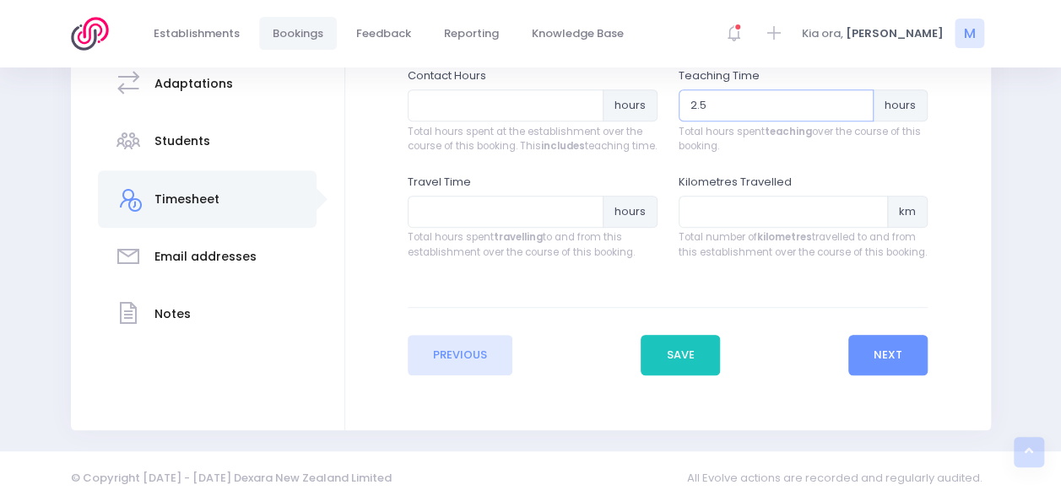
scroll to position [379, 0]
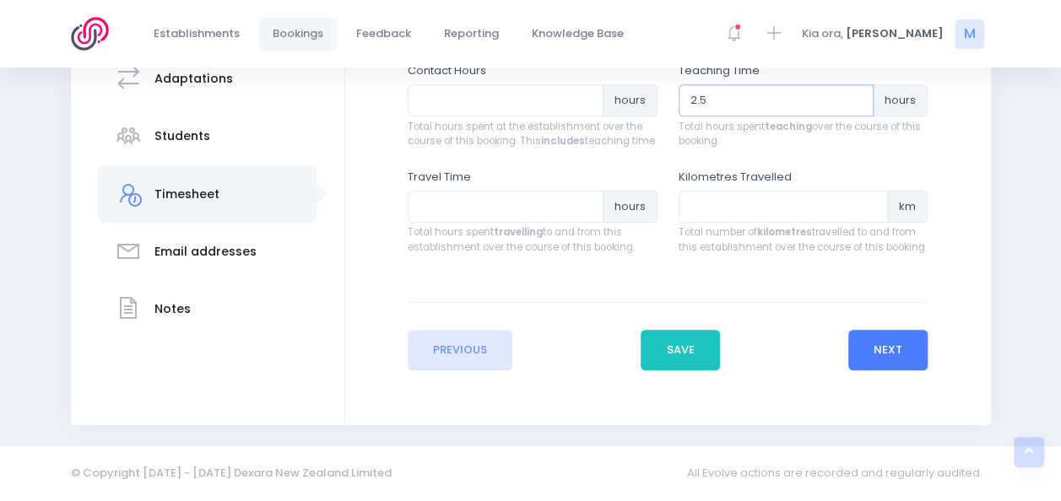
type input "2.5"
click at [883, 371] on button "Next" at bounding box center [888, 350] width 80 height 41
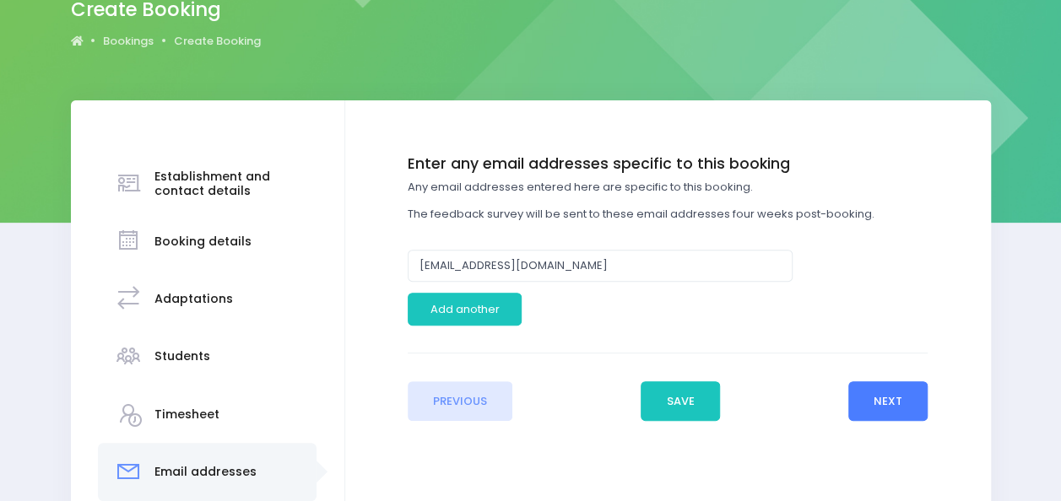
scroll to position [152, 0]
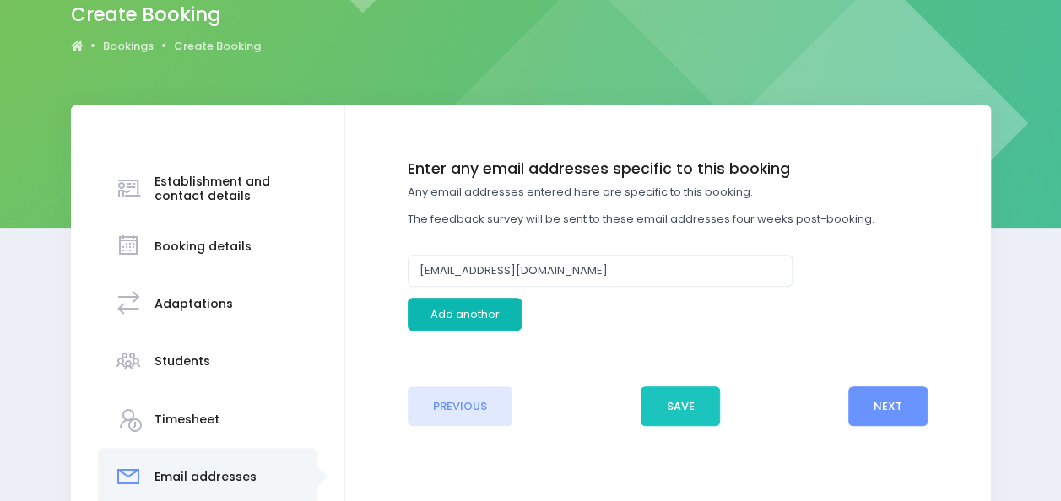
click at [476, 312] on button "Add another" at bounding box center [465, 314] width 114 height 32
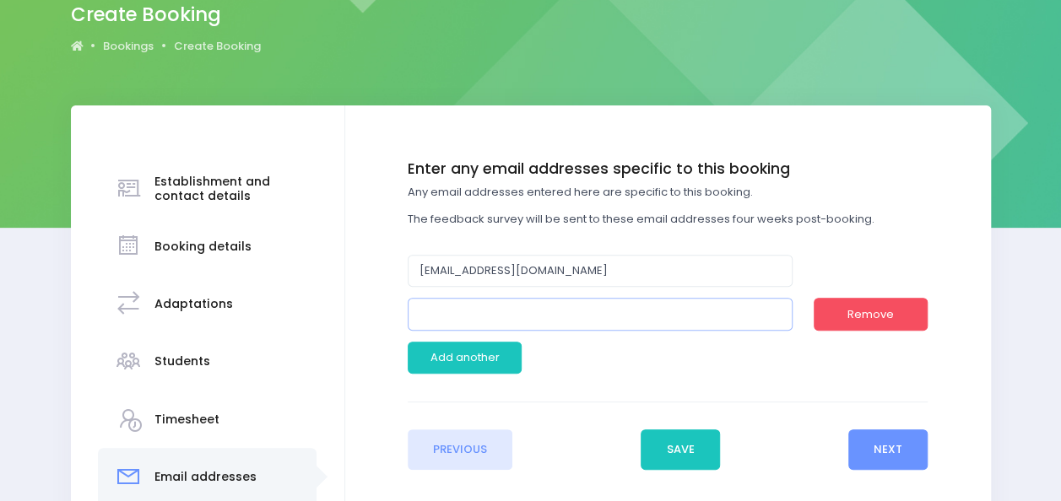
click at [476, 315] on input "email" at bounding box center [600, 314] width 385 height 32
type input "[EMAIL_ADDRESS][DOMAIN_NAME]"
click at [883, 456] on button "Next" at bounding box center [888, 450] width 80 height 41
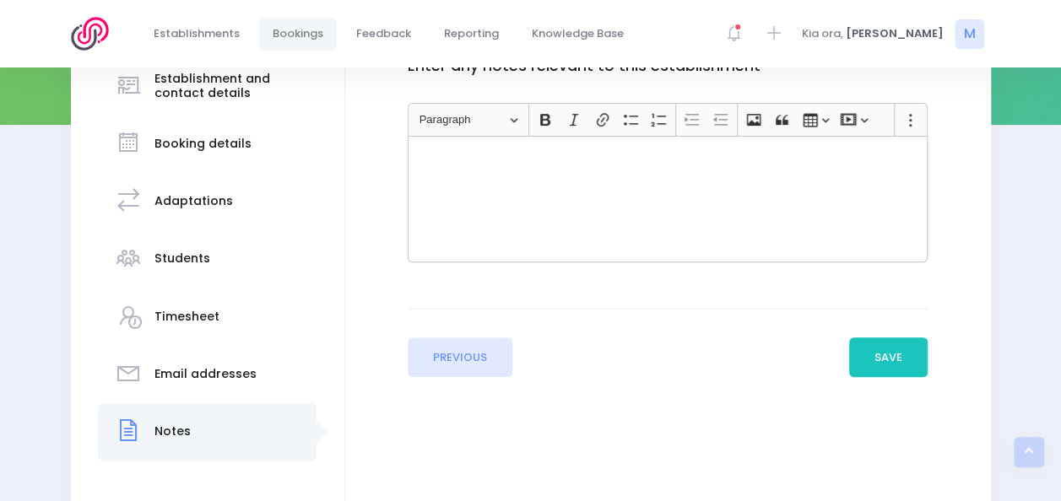
scroll to position [256, 0]
click at [883, 366] on button "Save" at bounding box center [888, 357] width 79 height 41
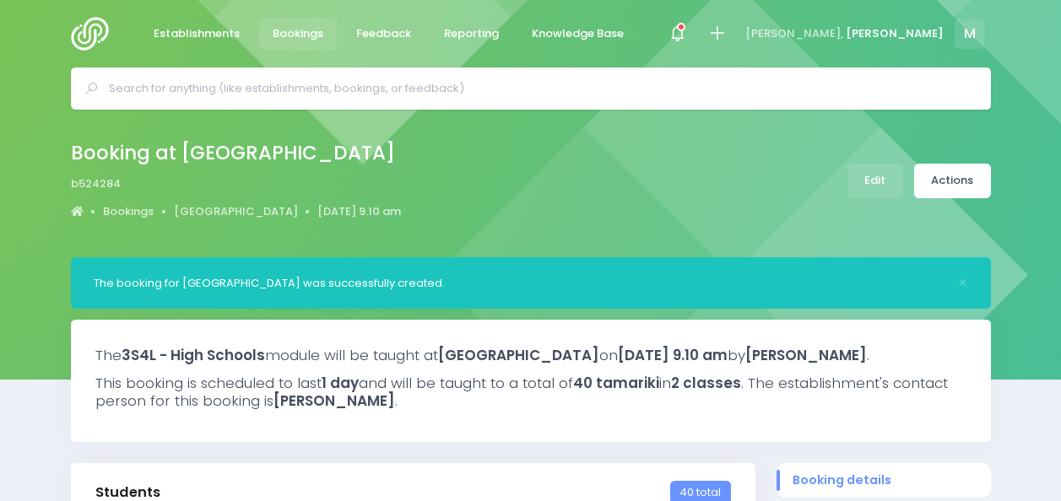
select select "5"
click at [727, 30] on icon at bounding box center [716, 33] width 19 height 19
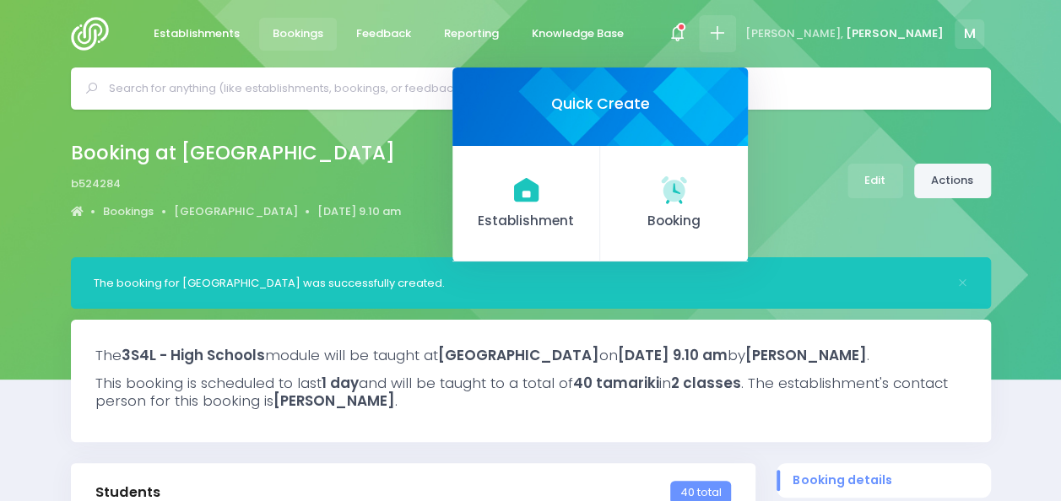
click at [939, 176] on link "Actions" at bounding box center [952, 181] width 77 height 35
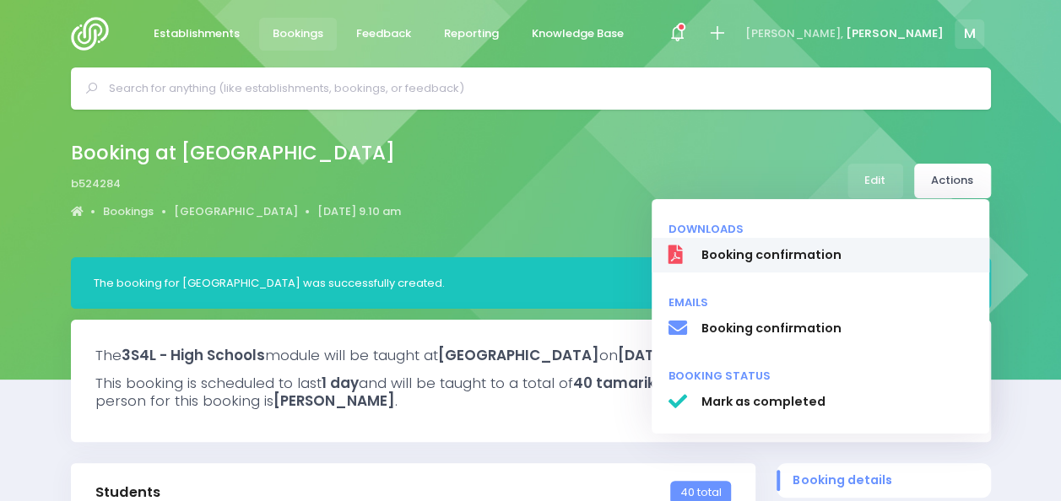
click at [804, 249] on span "Booking confirmation" at bounding box center [837, 255] width 272 height 18
